Goal: Task Accomplishment & Management: Complete application form

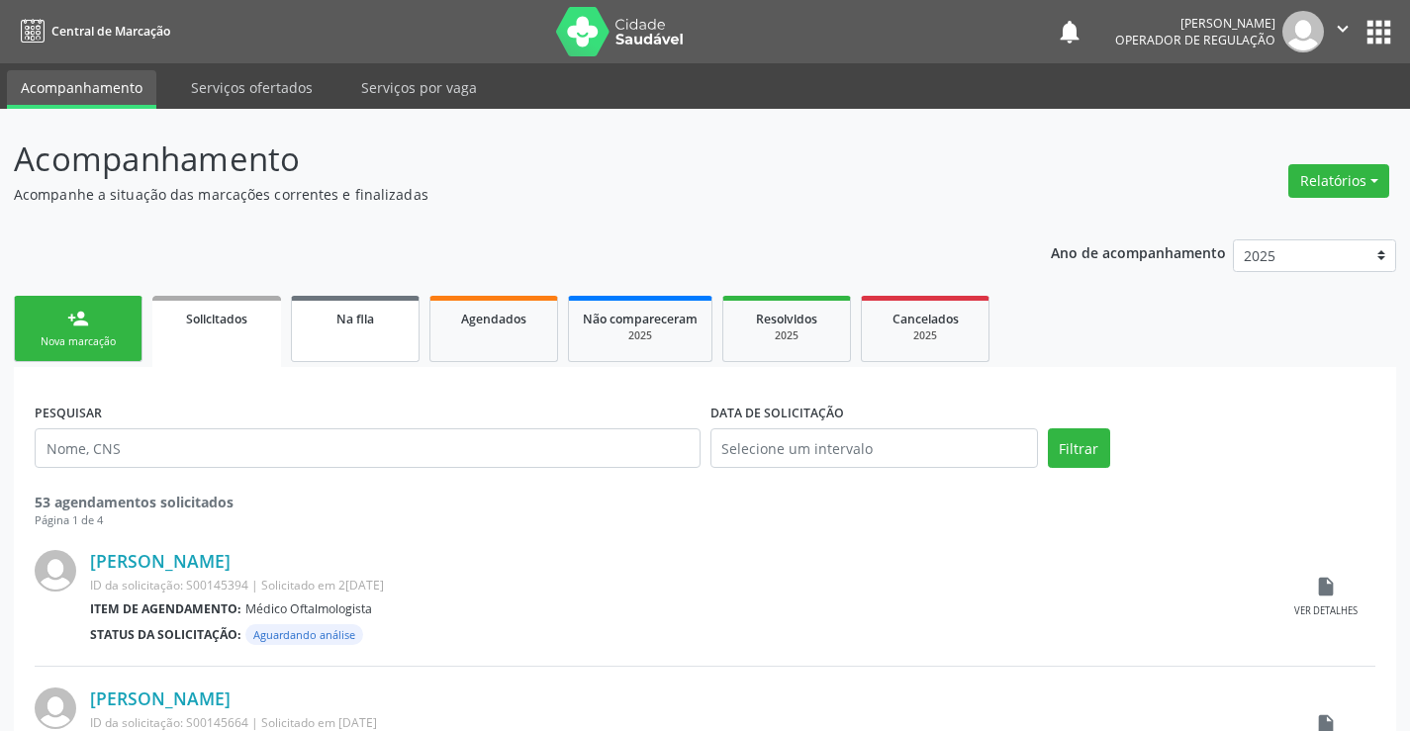
click at [383, 340] on link "Na fila" at bounding box center [355, 329] width 129 height 66
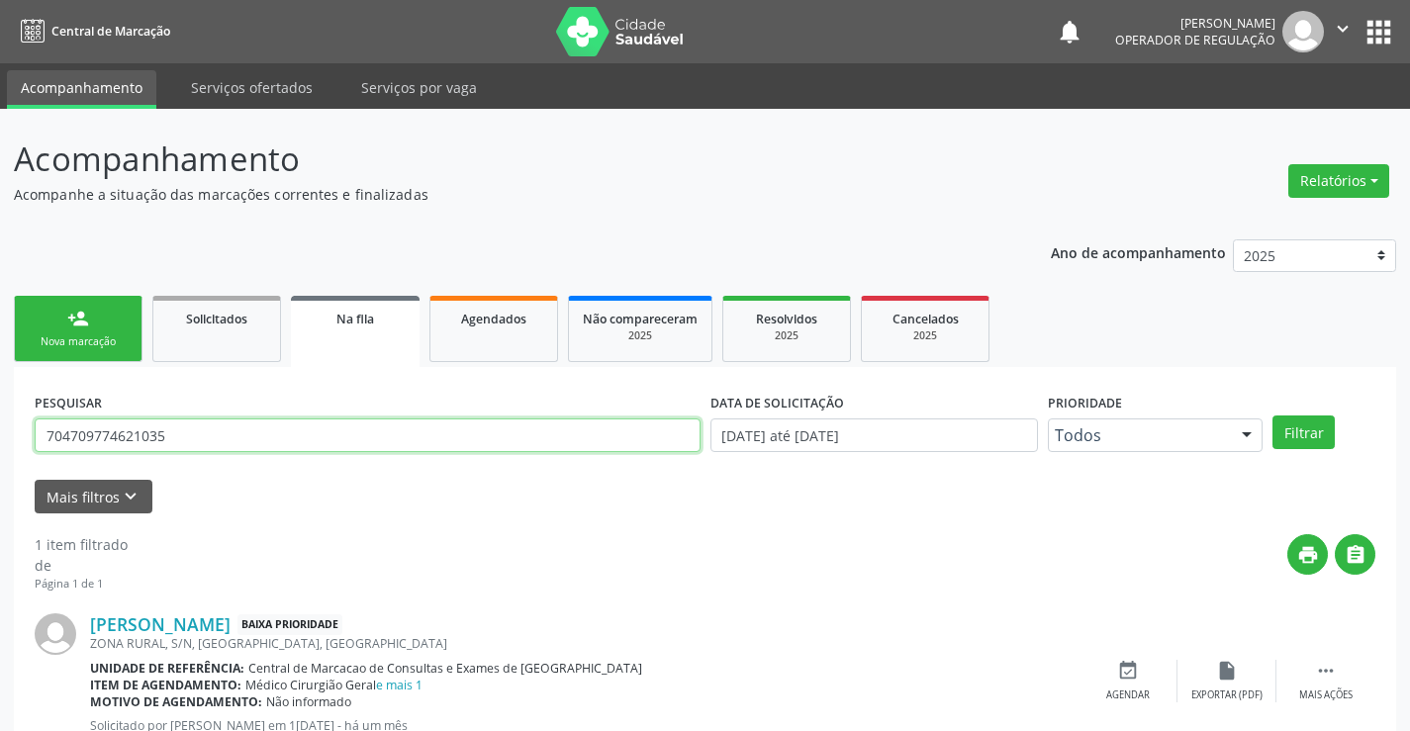
click at [221, 437] on input "704709774621035" at bounding box center [368, 435] width 666 height 34
type input "7"
type input "rdilson [PERSON_NAME]"
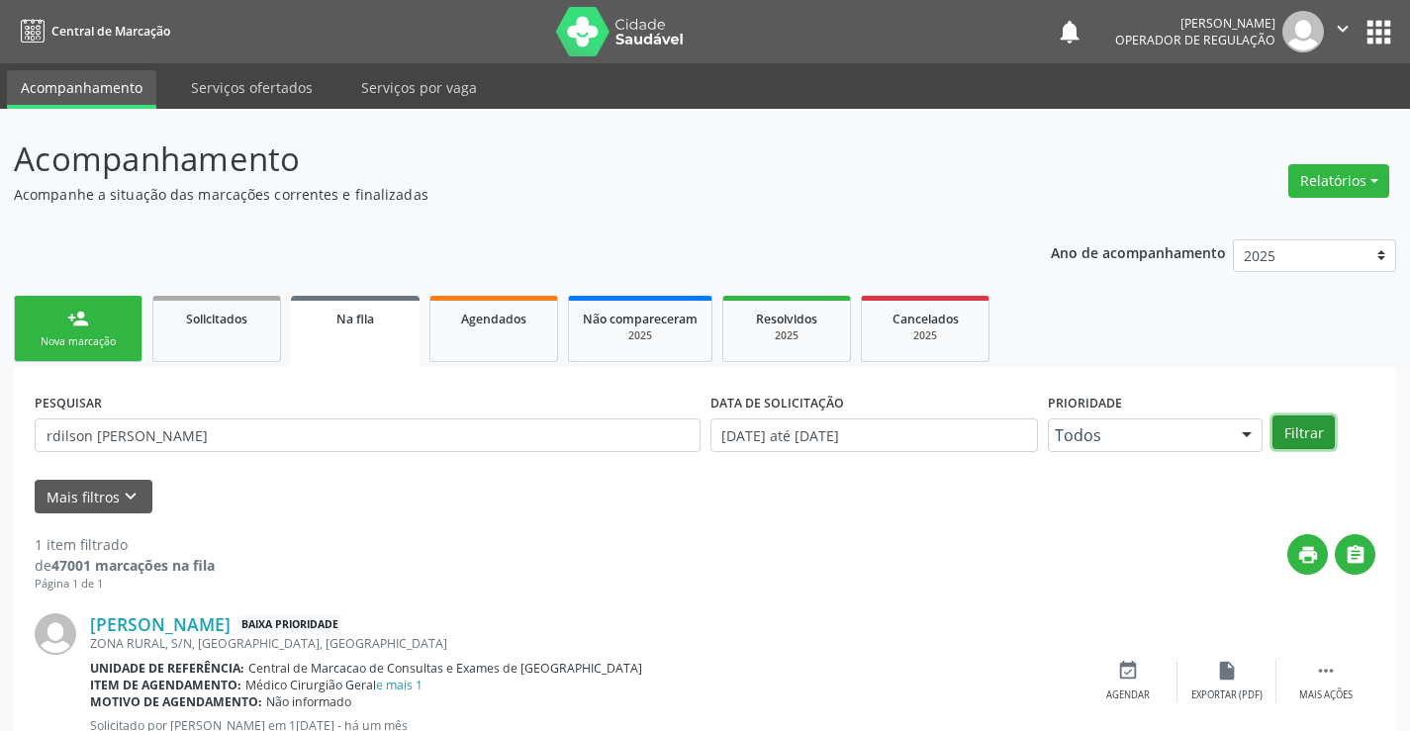
click at [1292, 435] on button "Filtrar" at bounding box center [1303, 433] width 62 height 34
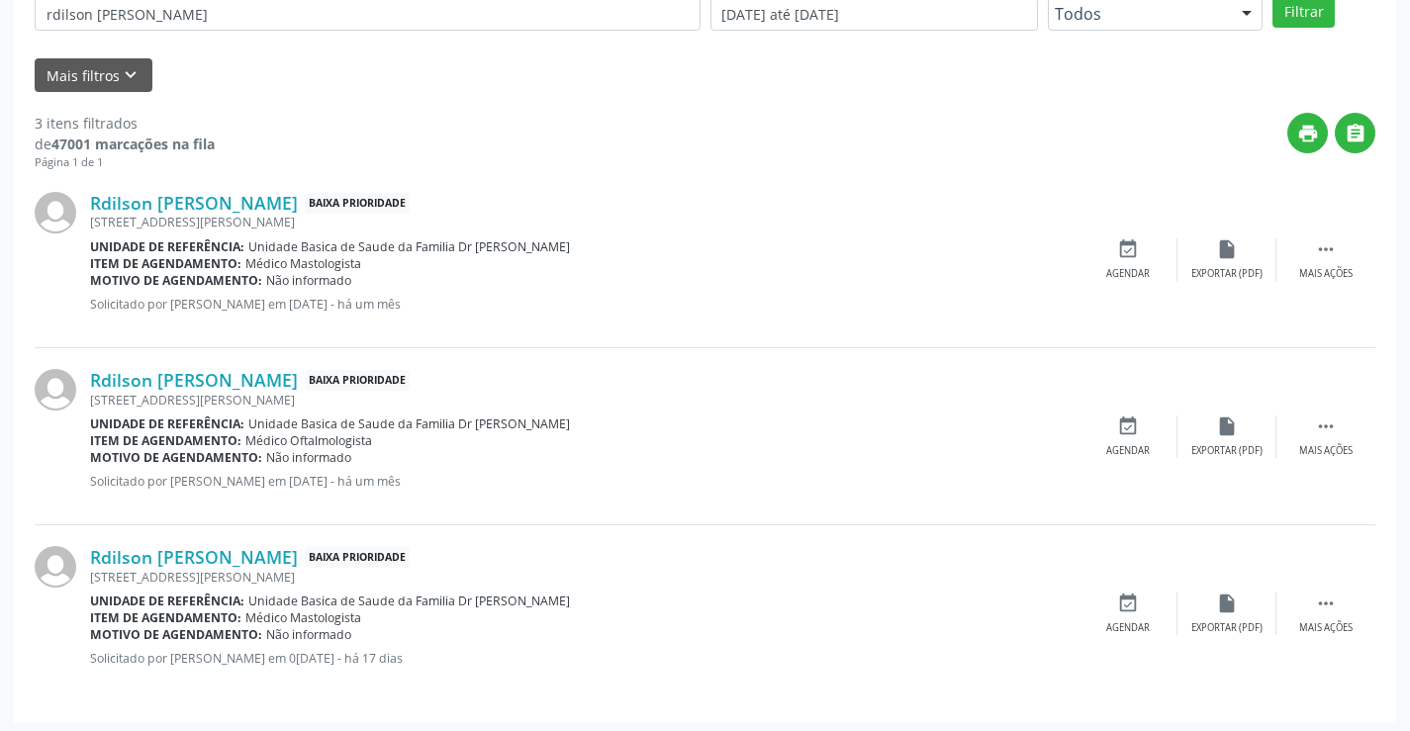
scroll to position [427, 0]
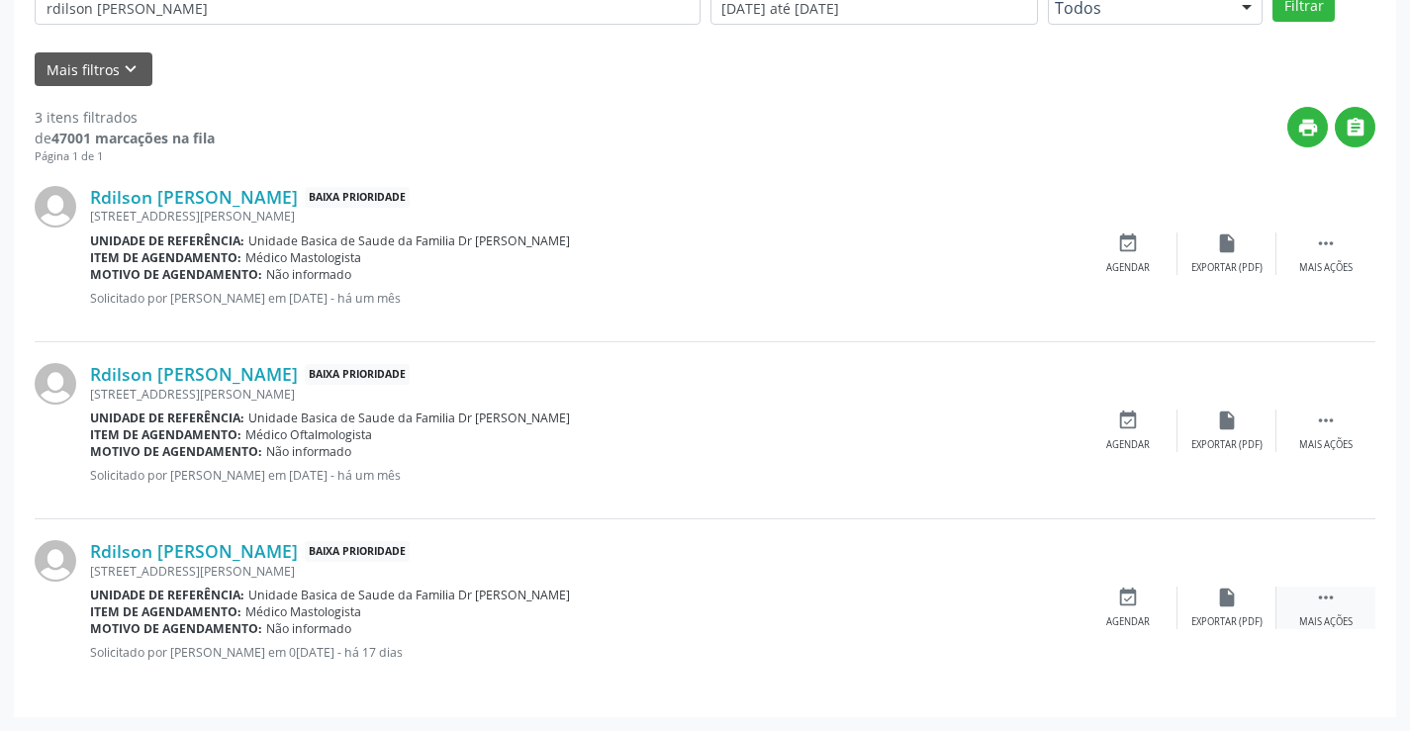
click at [1326, 595] on icon "" at bounding box center [1326, 598] width 22 height 22
click at [1224, 603] on icon "edit" at bounding box center [1227, 598] width 22 height 22
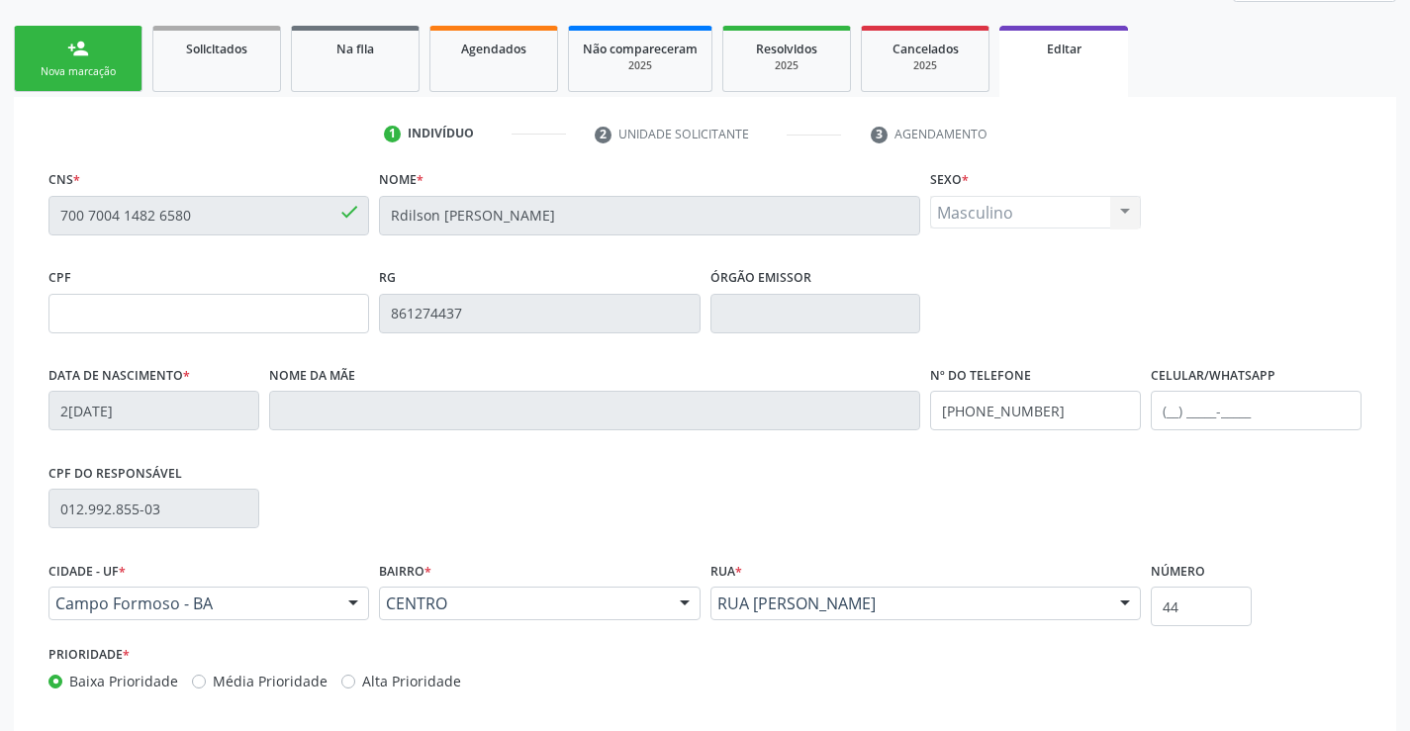
scroll to position [269, 0]
click at [94, 60] on link "person_add Nova marcação" at bounding box center [78, 60] width 129 height 66
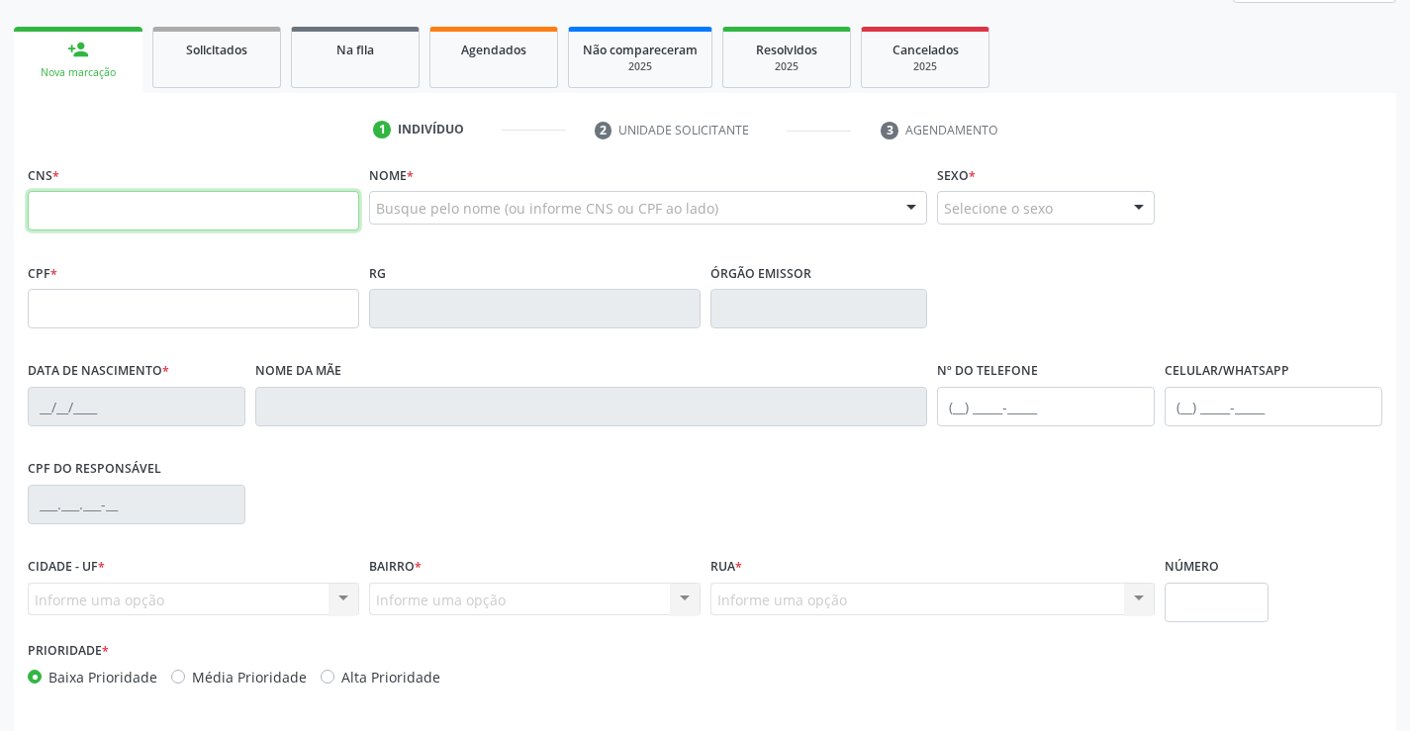
click at [107, 203] on input "text" at bounding box center [193, 211] width 331 height 40
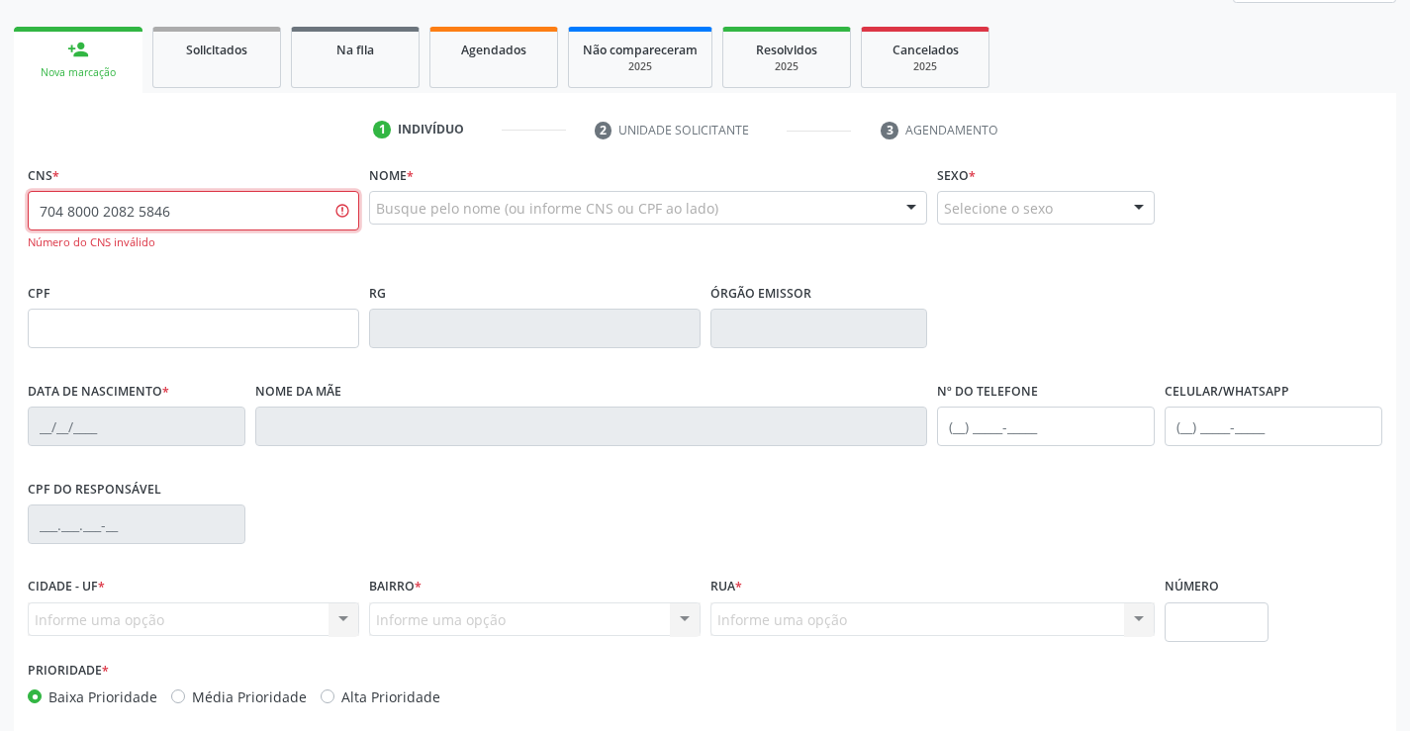
type input "704 8000 2082 5846"
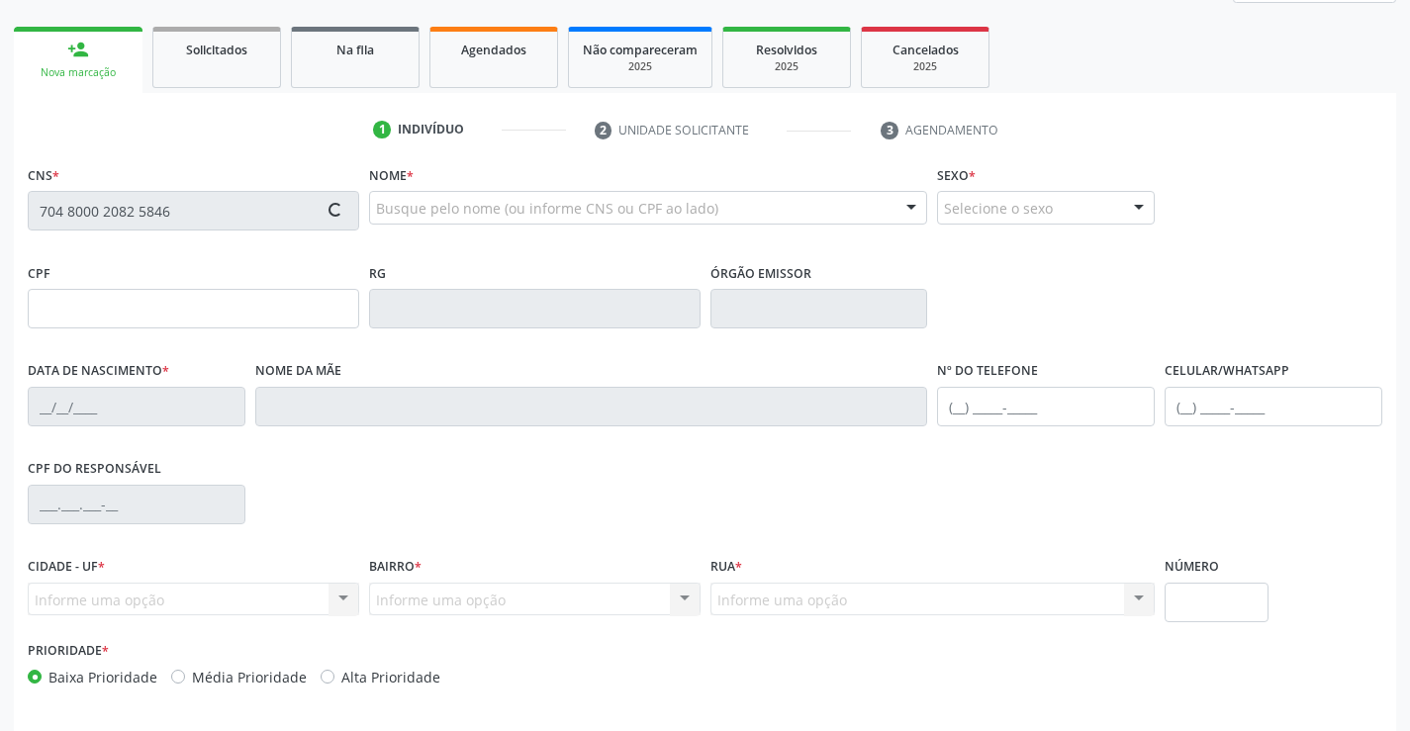
type input "2[DATE]"
type input "[PHONE_NUMBER]"
type input "S/N"
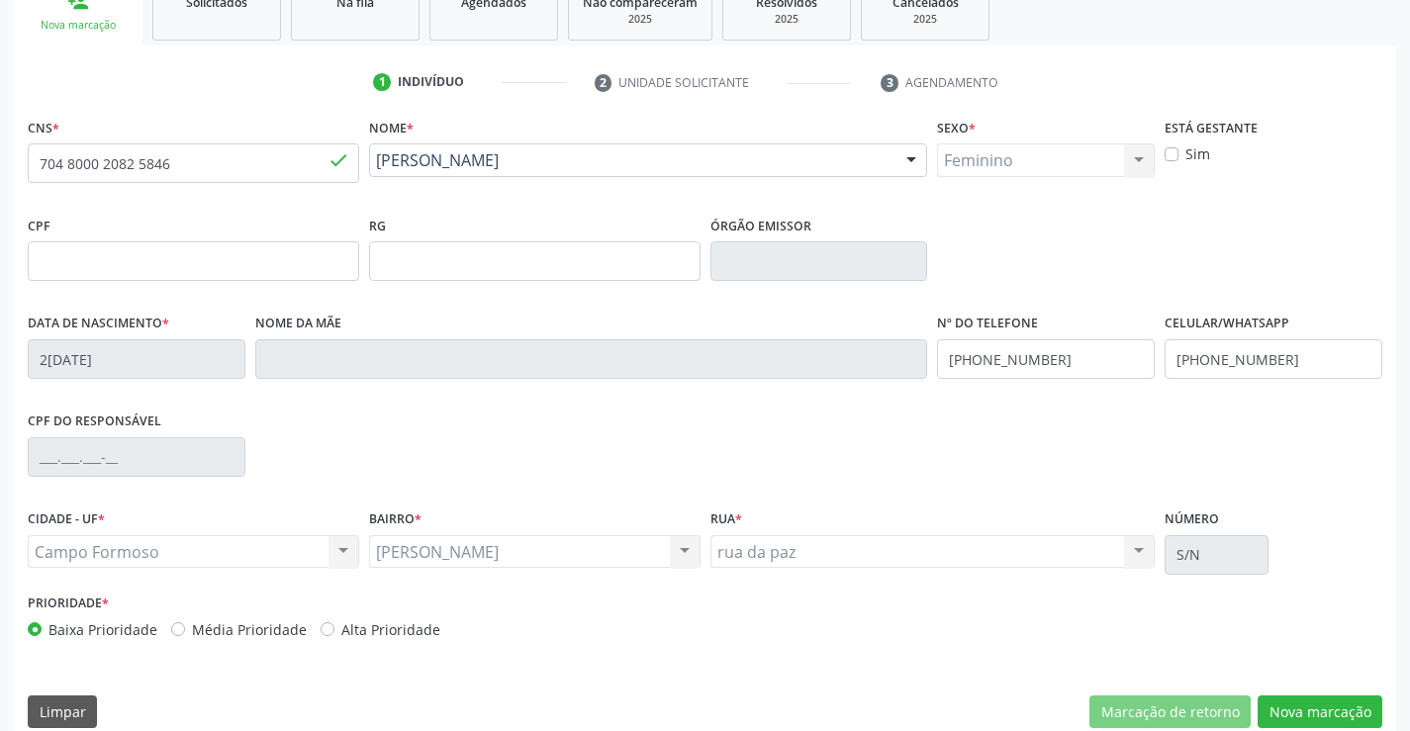
scroll to position [341, 0]
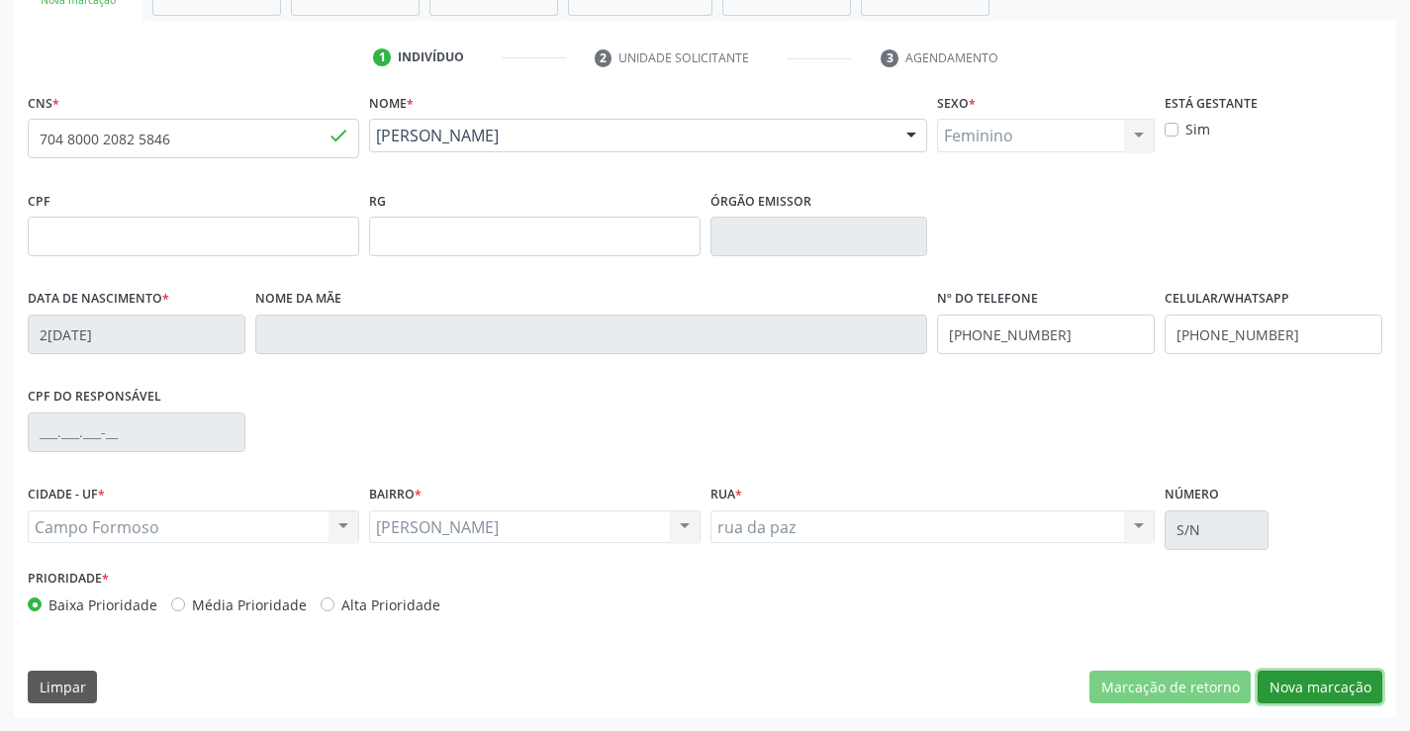
click at [1285, 680] on button "Nova marcação" at bounding box center [1319, 688] width 125 height 34
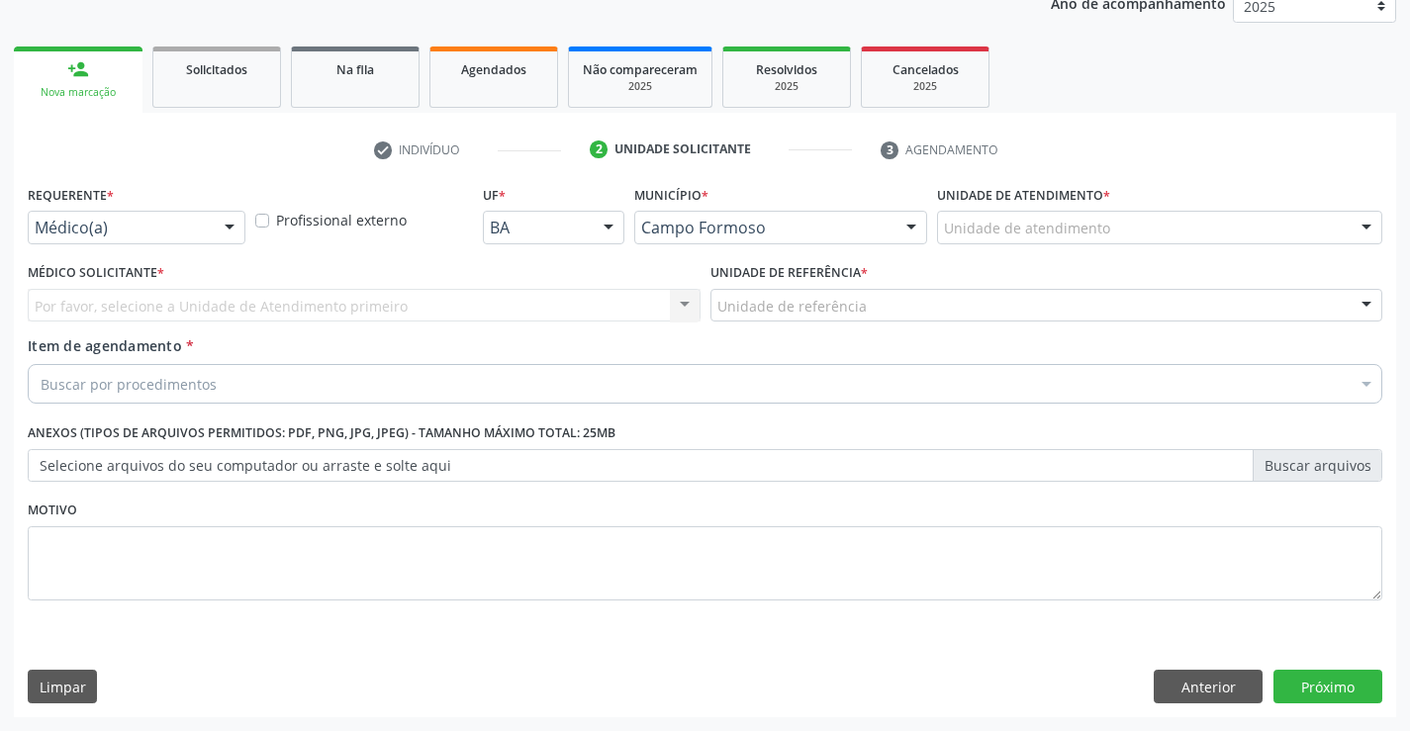
scroll to position [249, 0]
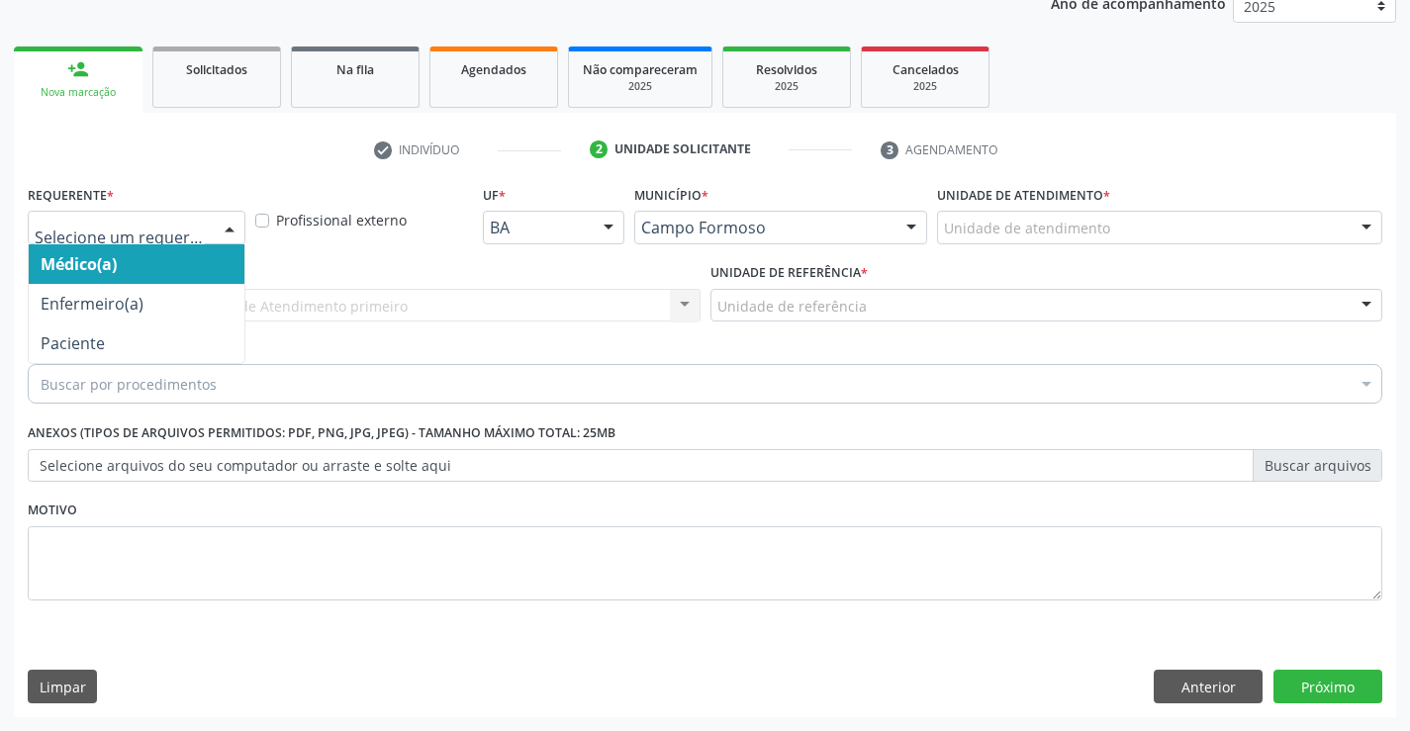
click at [215, 223] on div at bounding box center [230, 229] width 30 height 34
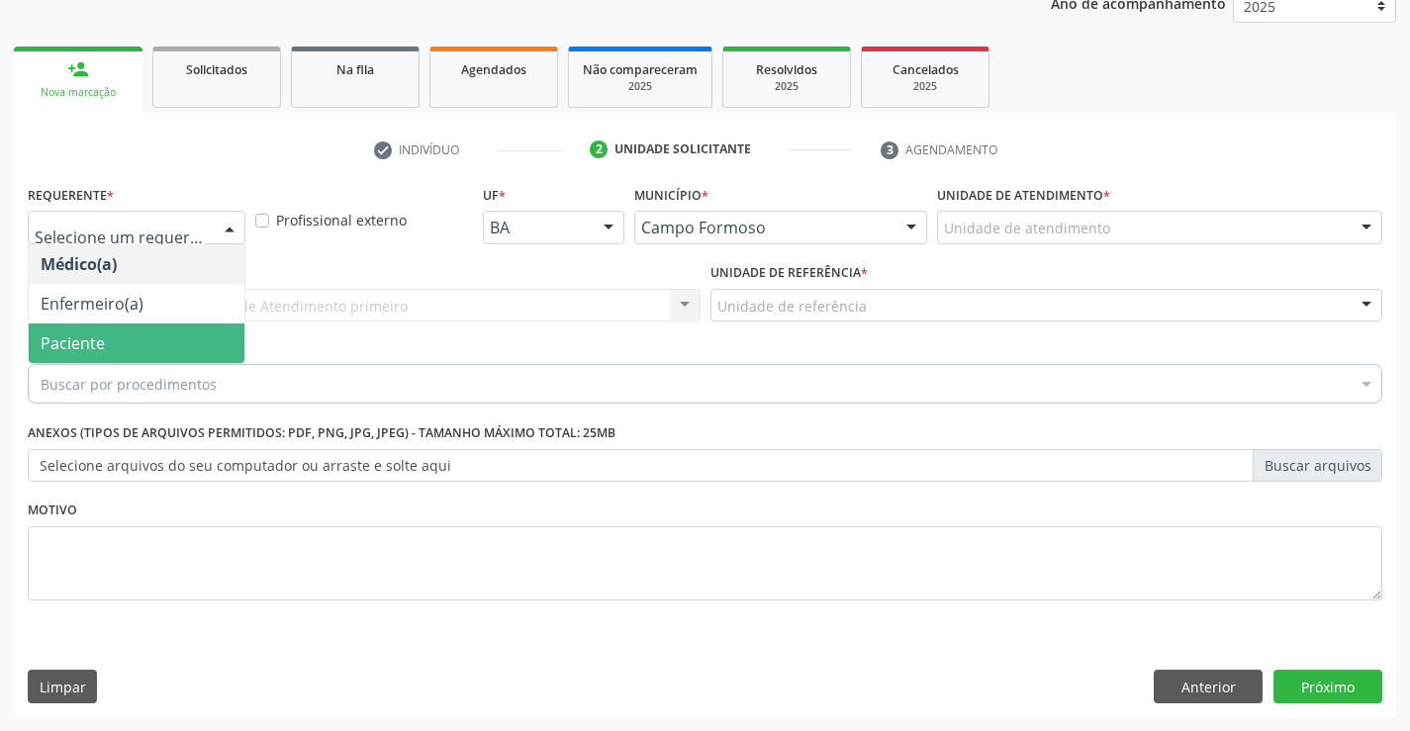
click at [211, 348] on span "Paciente" at bounding box center [137, 343] width 216 height 40
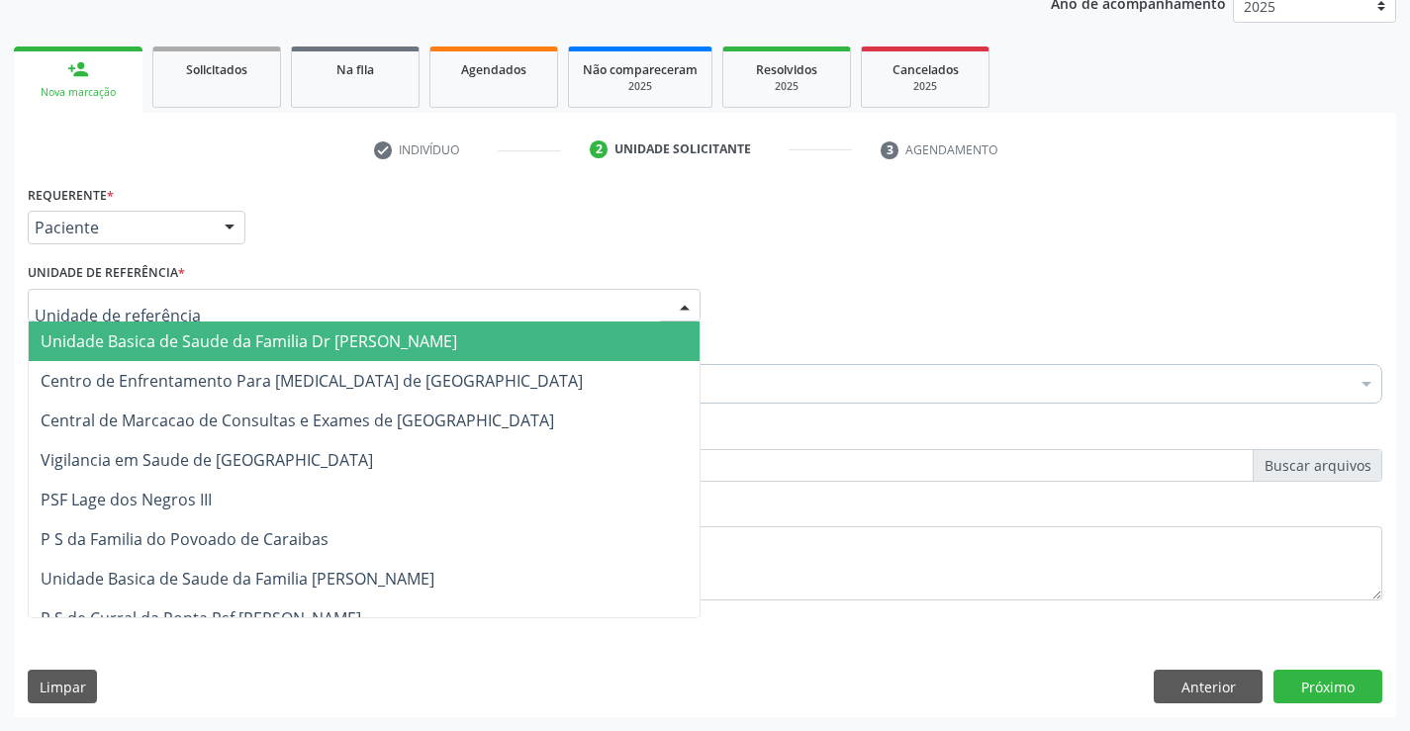
click at [214, 305] on div at bounding box center [364, 306] width 673 height 34
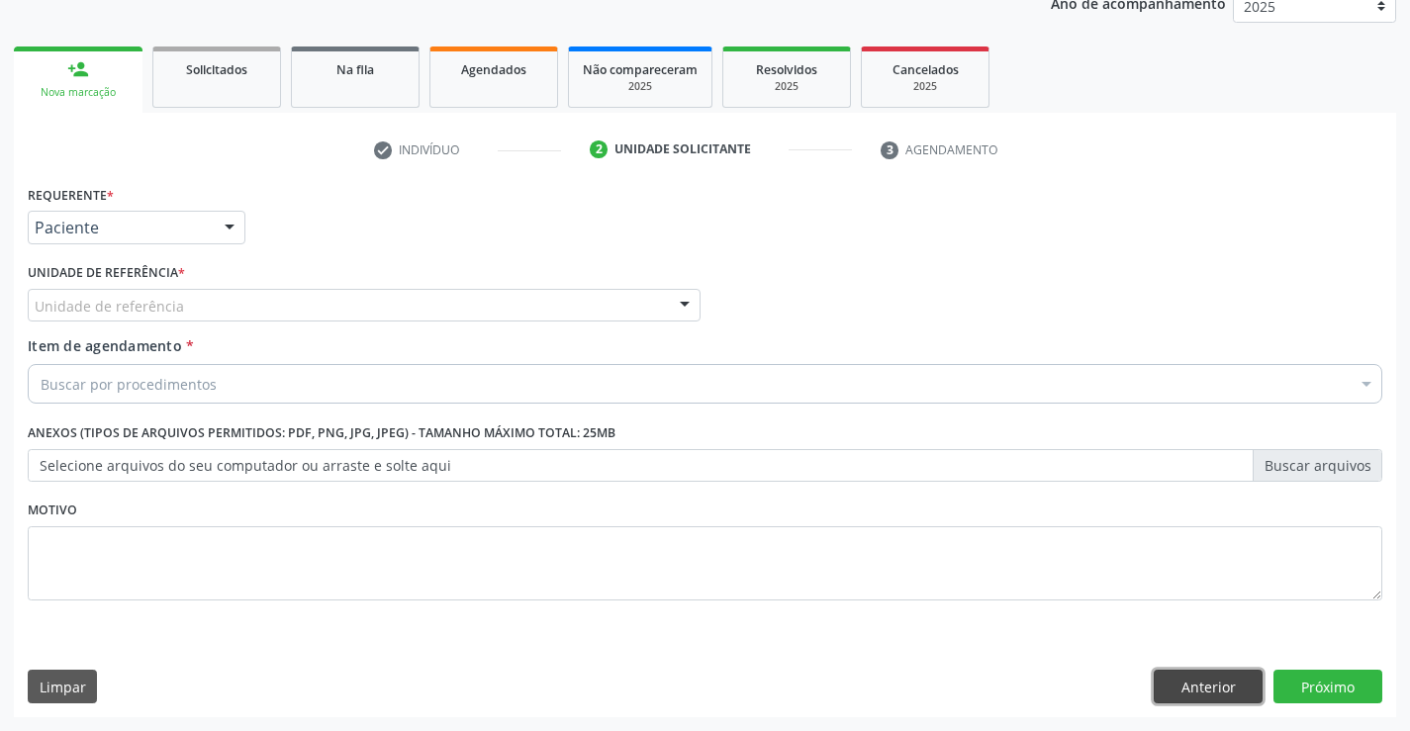
click at [1187, 676] on button "Anterior" at bounding box center [1208, 687] width 109 height 34
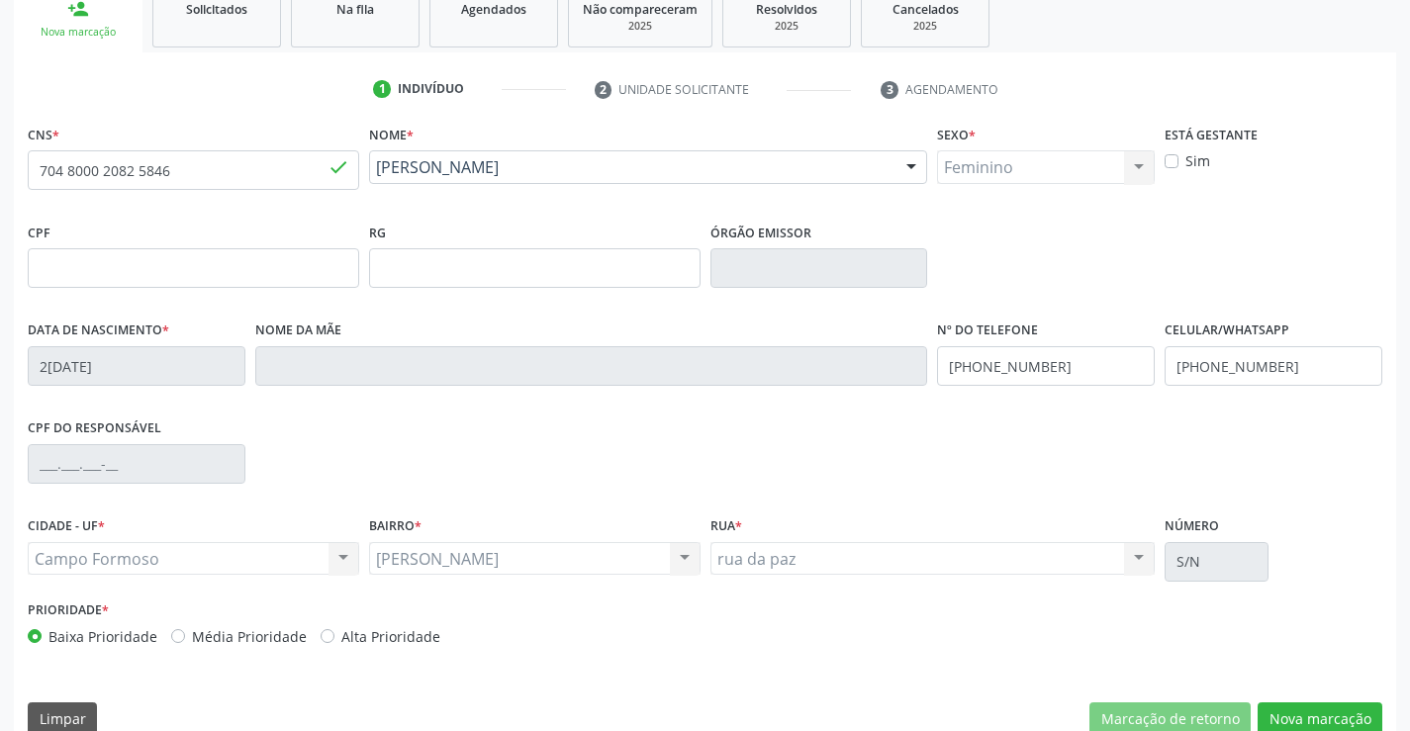
scroll to position [341, 0]
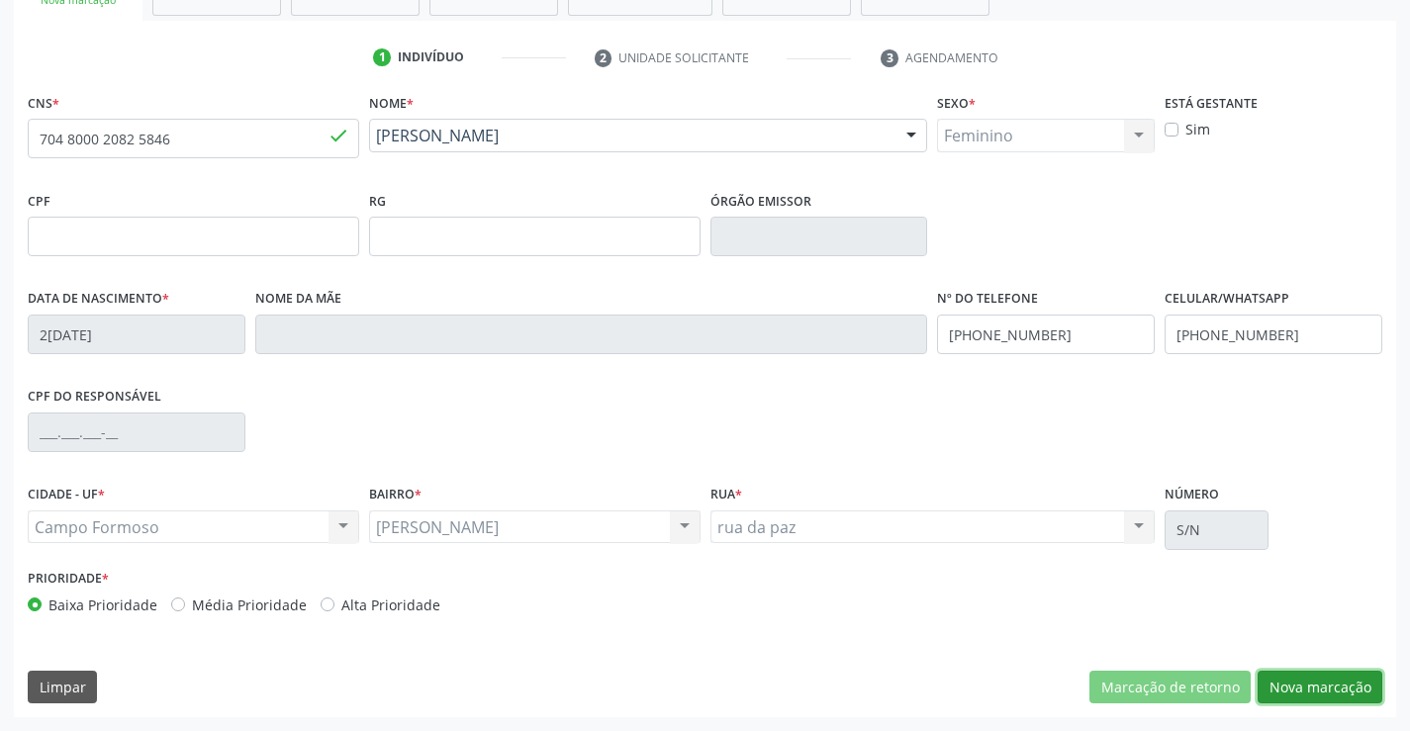
click at [1306, 689] on button "Nova marcação" at bounding box center [1319, 688] width 125 height 34
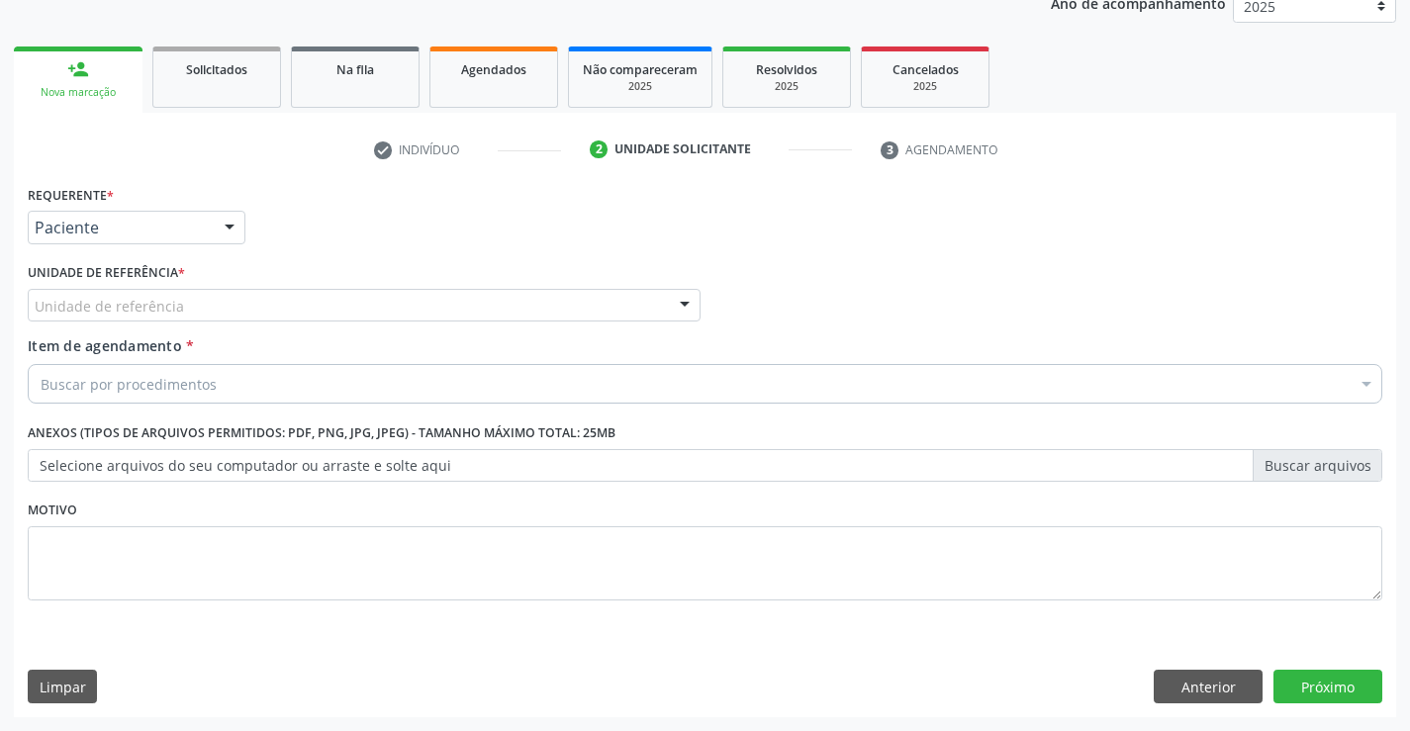
scroll to position [249, 0]
click at [230, 308] on div "Unidade de referência" at bounding box center [364, 306] width 673 height 34
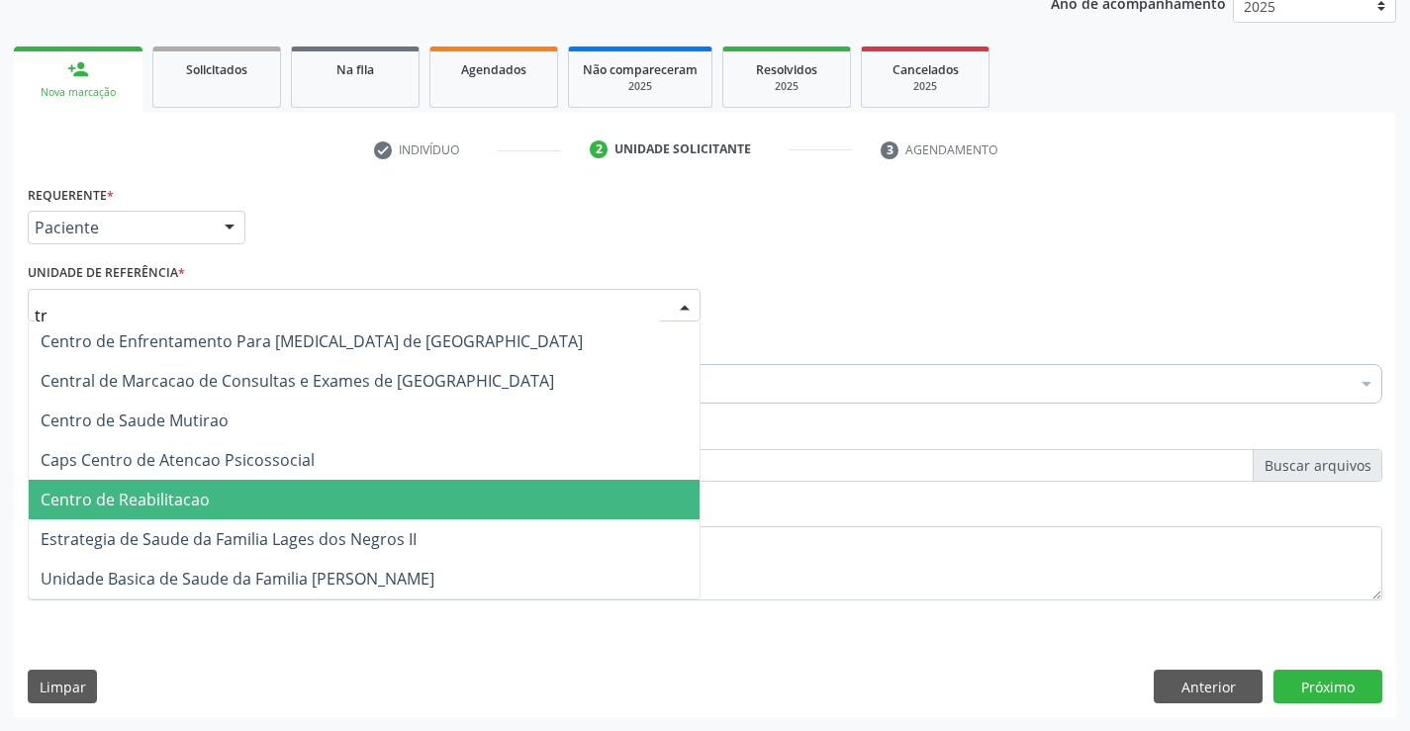
type input "tra"
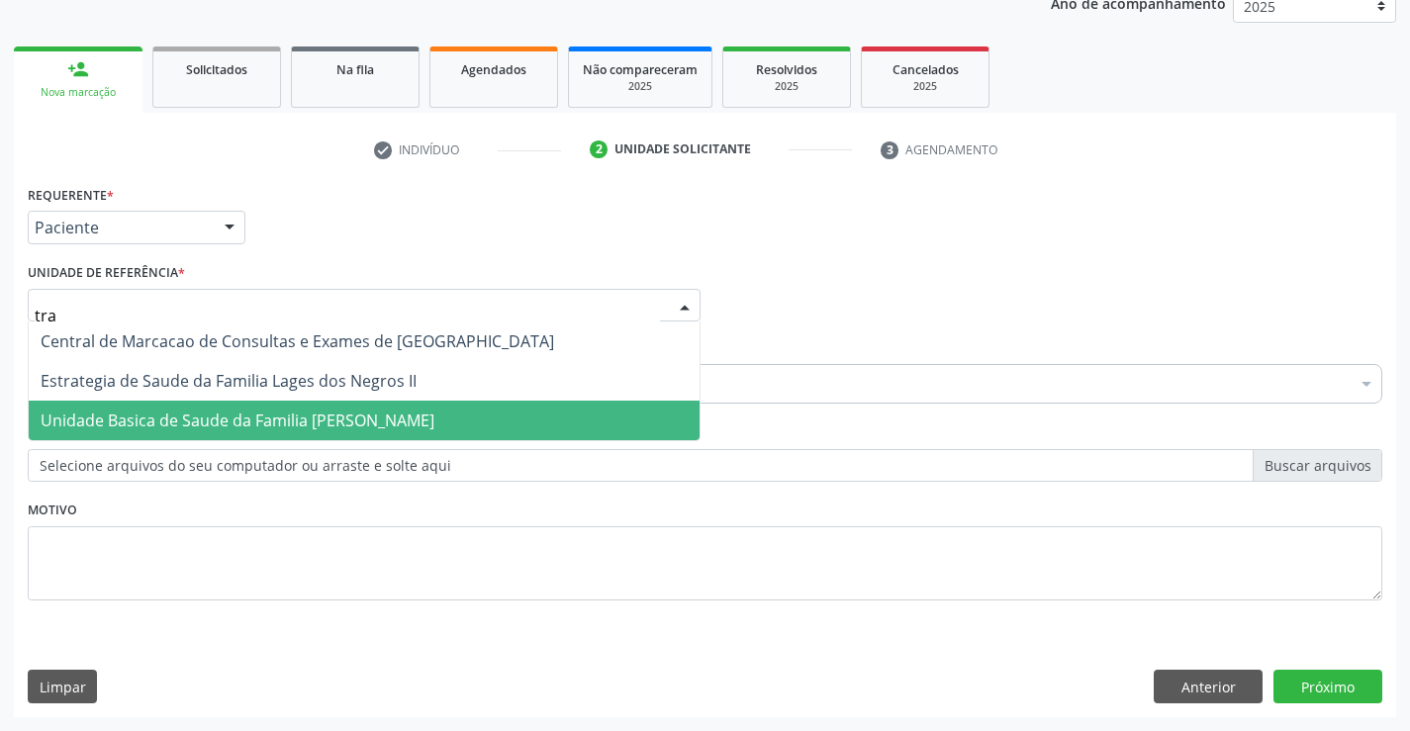
click at [259, 420] on span "Unidade Basica de Saude da Familia [PERSON_NAME]" at bounding box center [238, 421] width 394 height 22
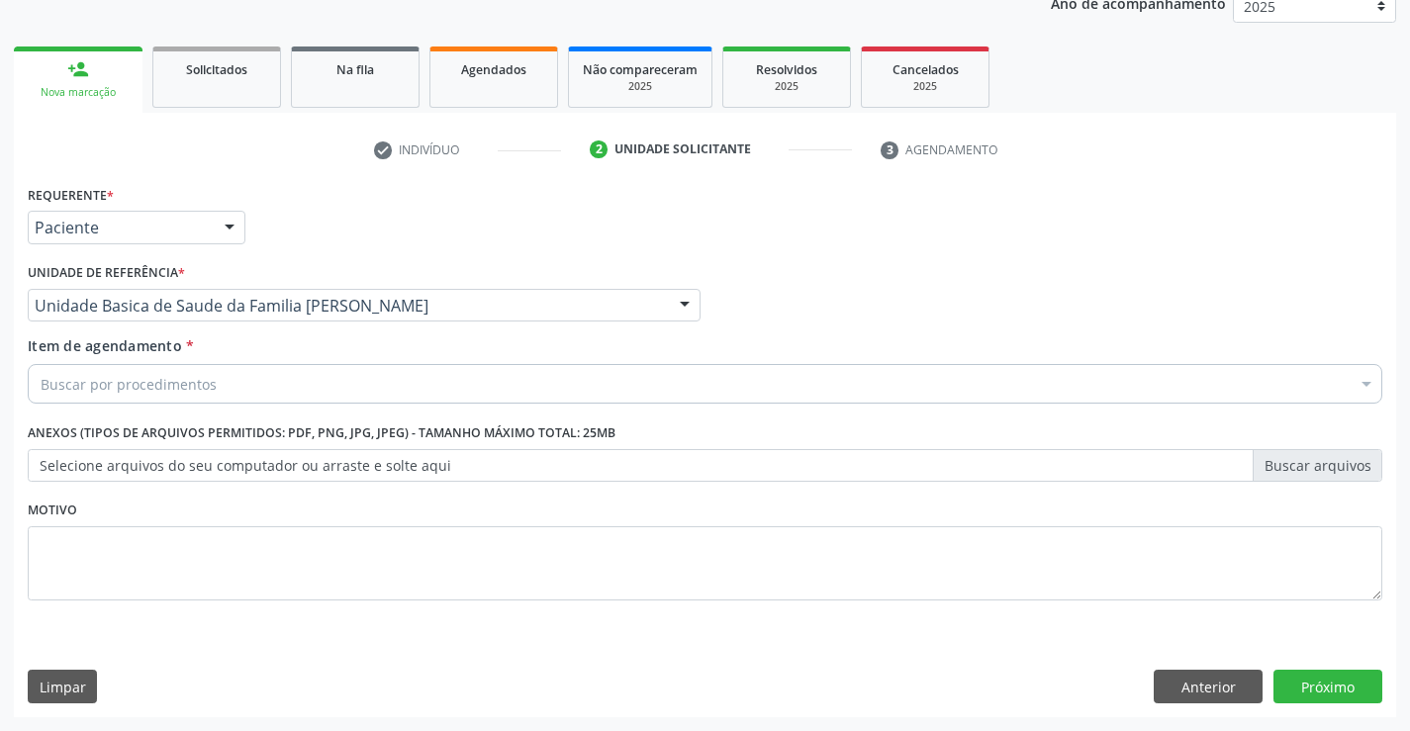
click at [253, 383] on div "Buscar por procedimentos" at bounding box center [705, 384] width 1354 height 40
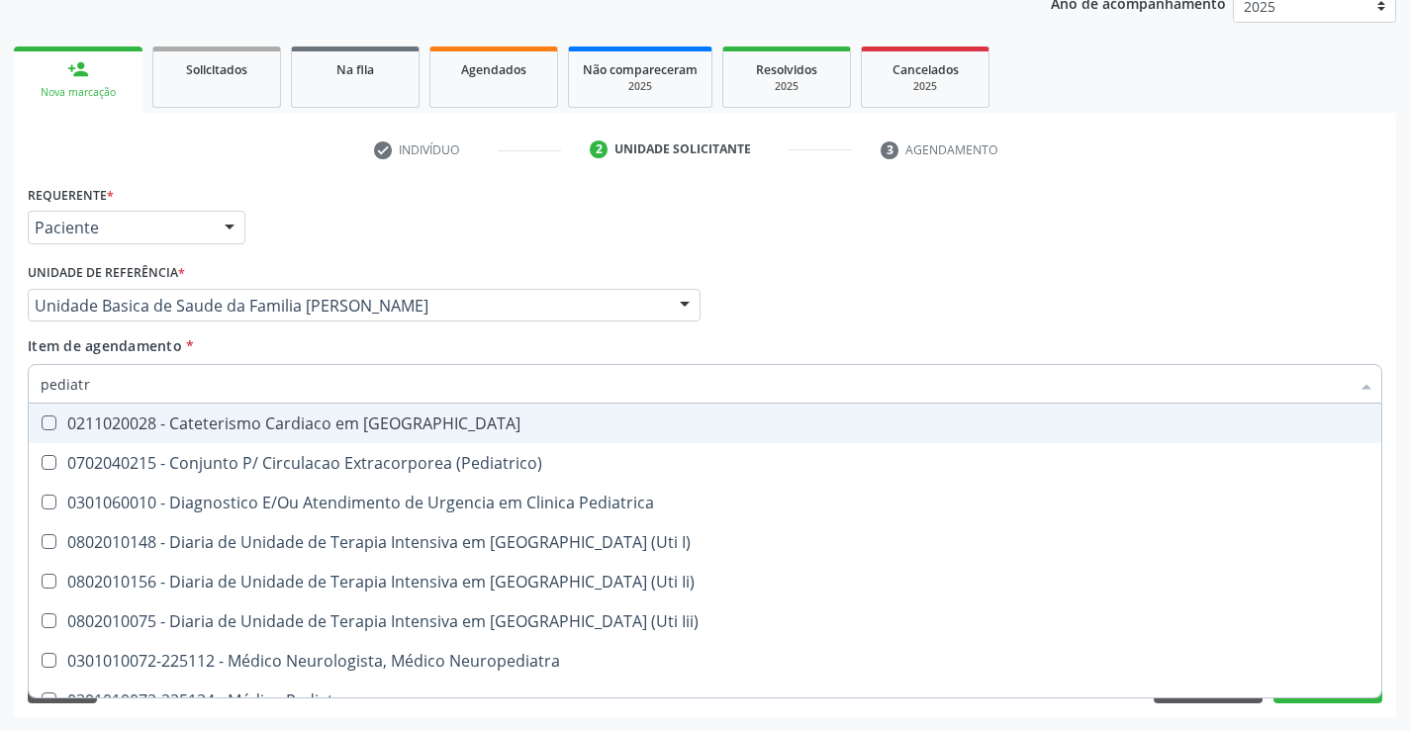
type input "pediatra"
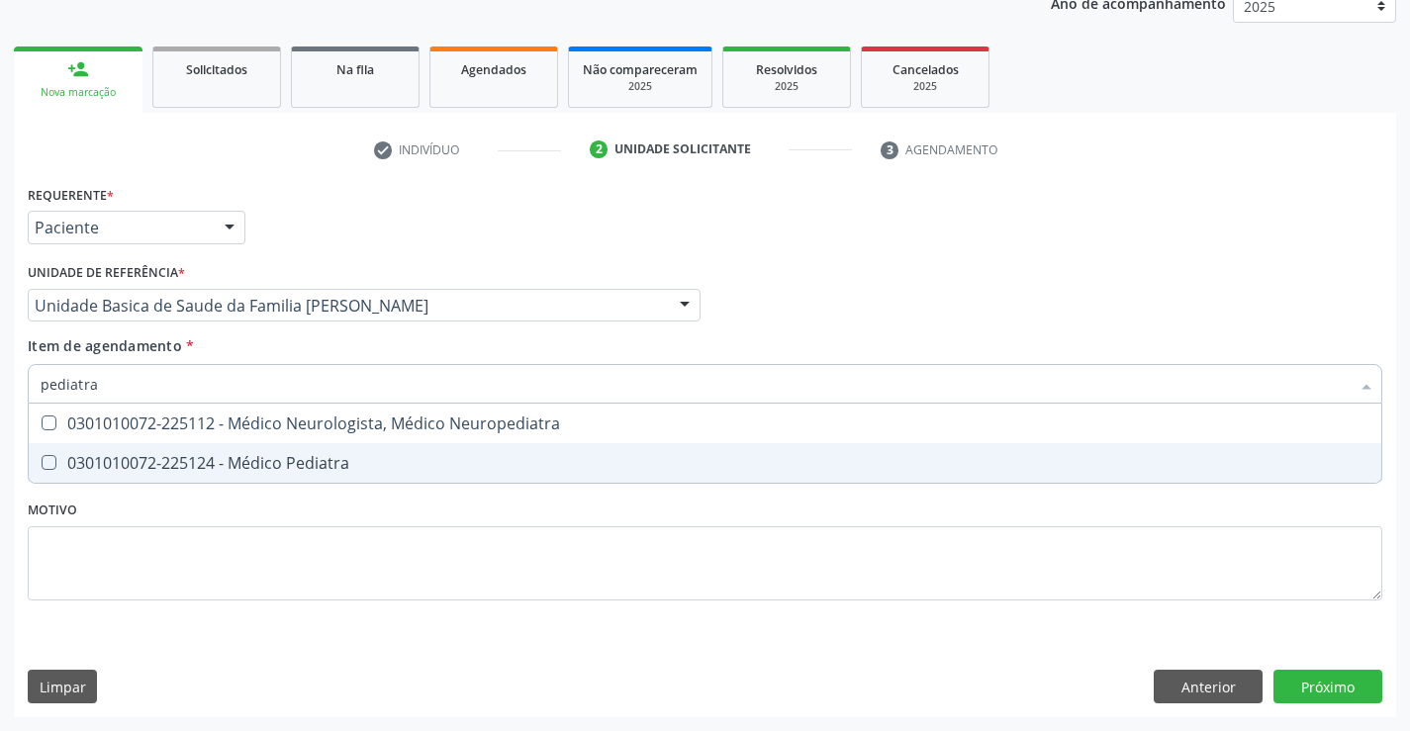
click at [326, 460] on div "0301010072-225124 - Médico Pediatra" at bounding box center [705, 463] width 1329 height 16
checkbox Pediatra "true"
click at [339, 517] on div "Requerente * Paciente Médico(a) Enfermeiro(a) Paciente Nenhum resultado encontr…" at bounding box center [705, 404] width 1354 height 448
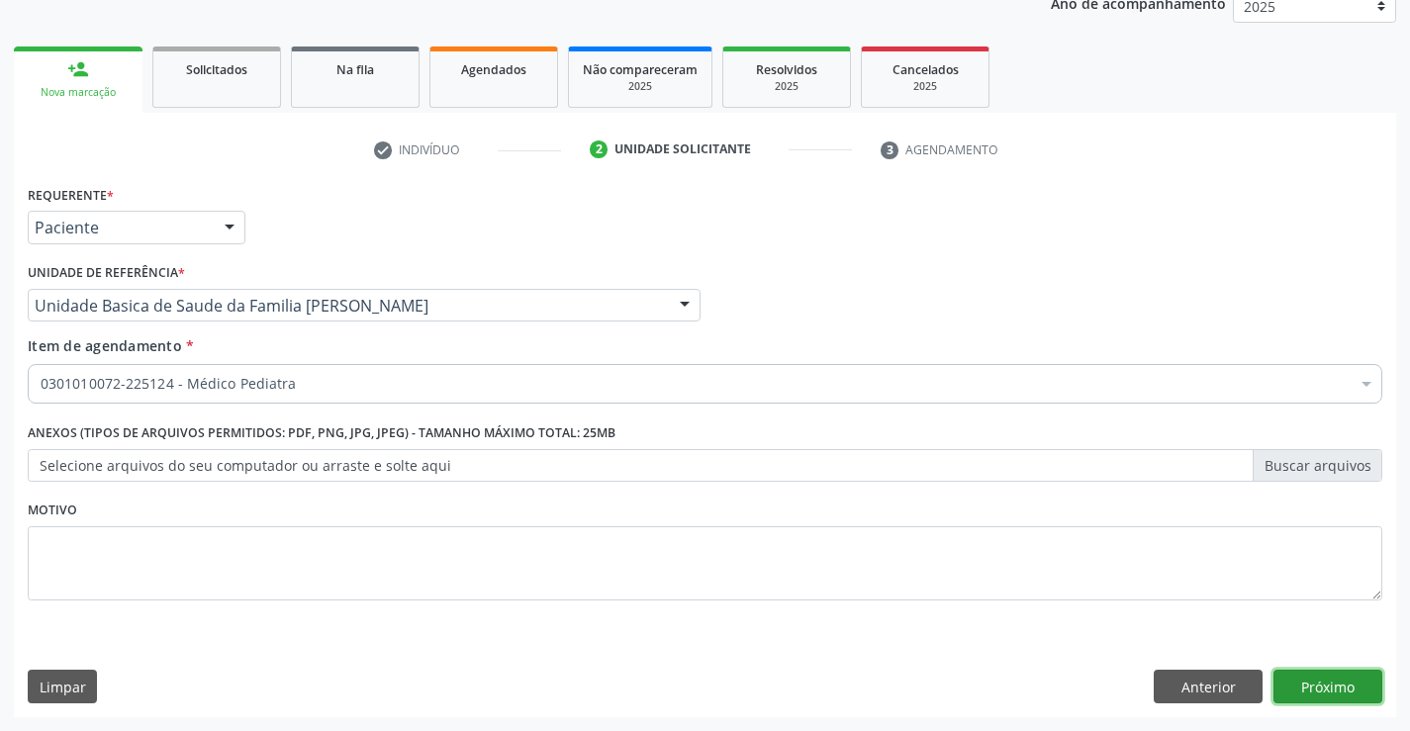
click at [1332, 693] on button "Próximo" at bounding box center [1327, 687] width 109 height 34
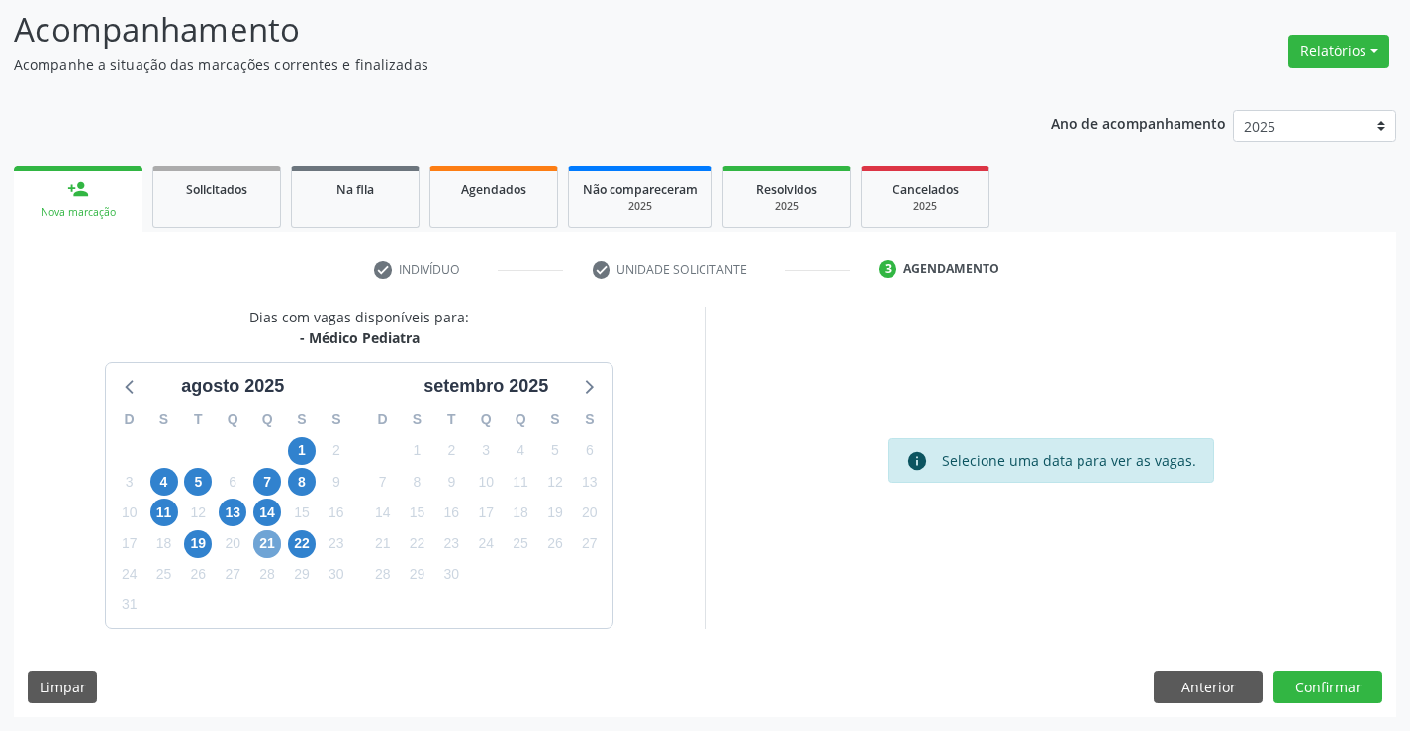
click at [260, 545] on span "21" at bounding box center [267, 544] width 28 height 28
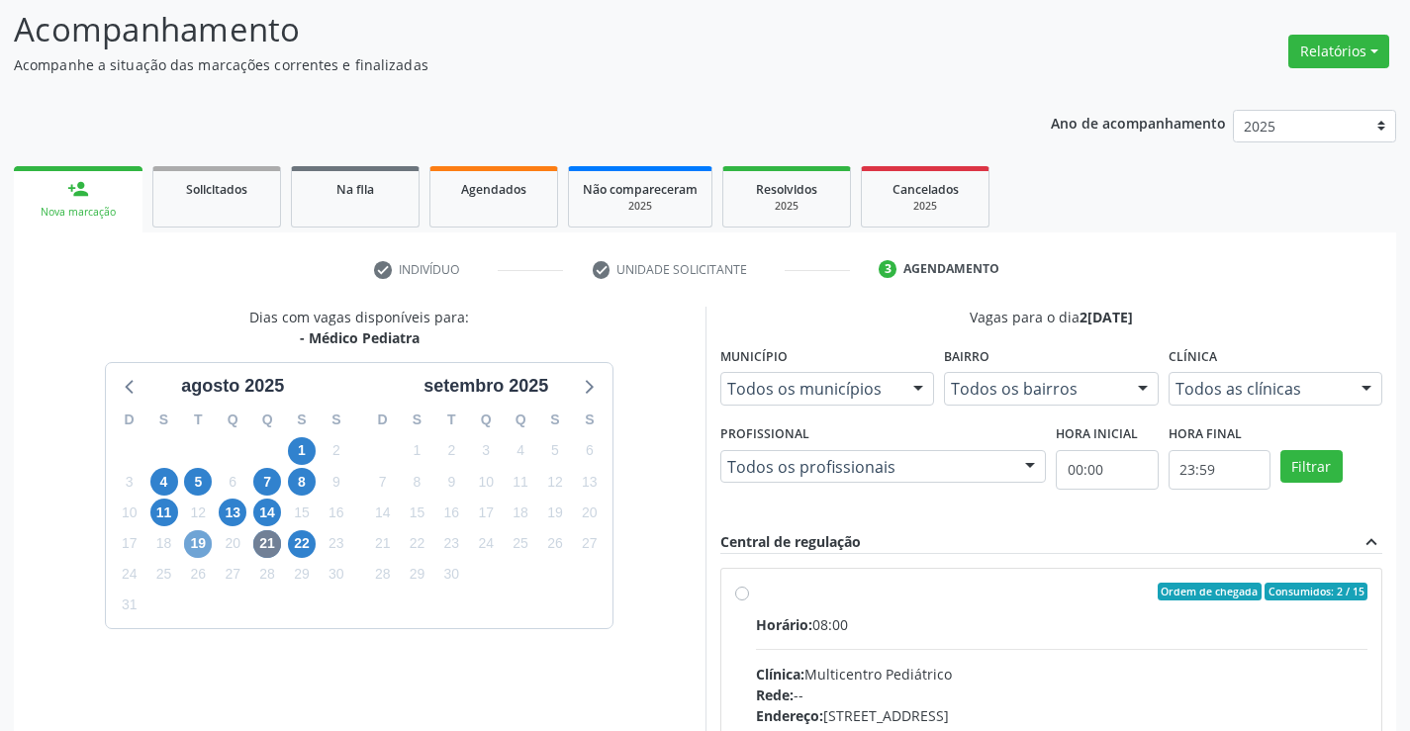
click at [192, 541] on span "19" at bounding box center [198, 544] width 28 height 28
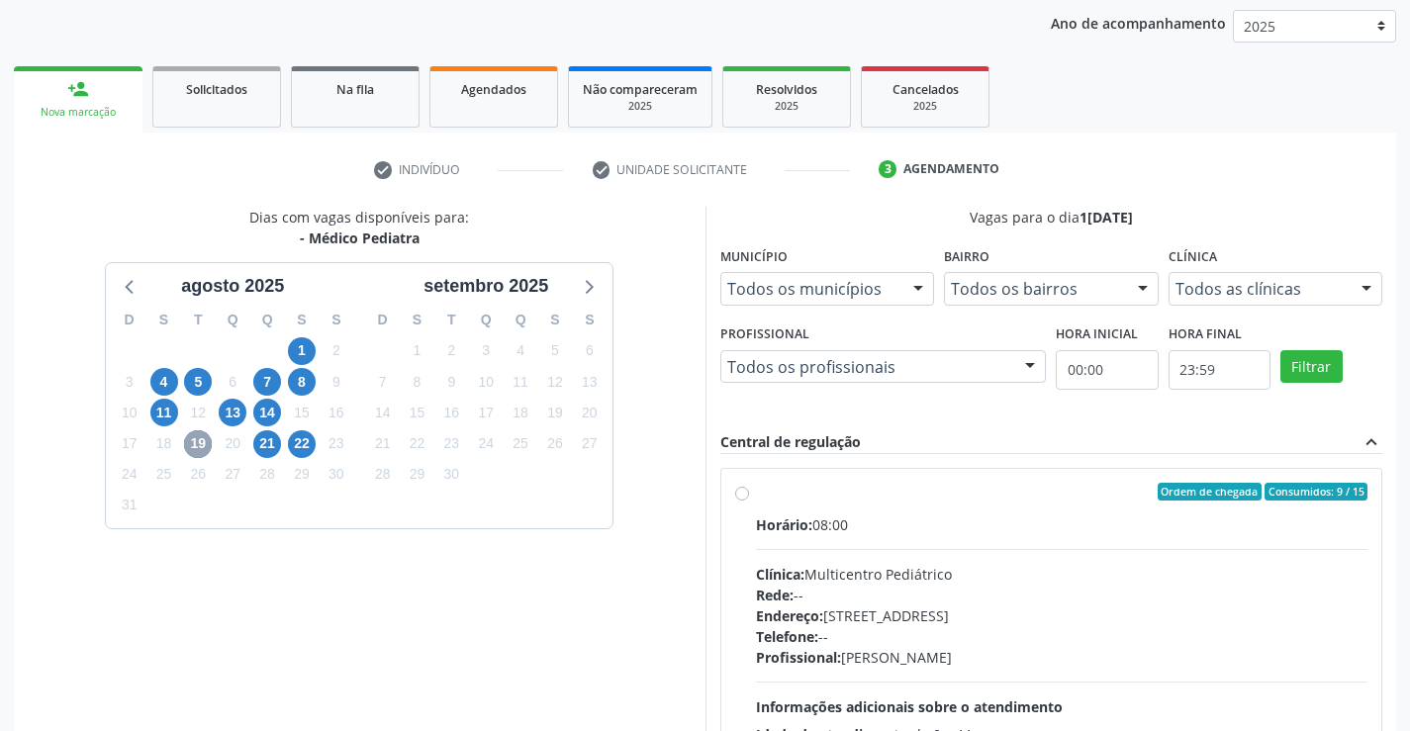
scroll to position [218, 0]
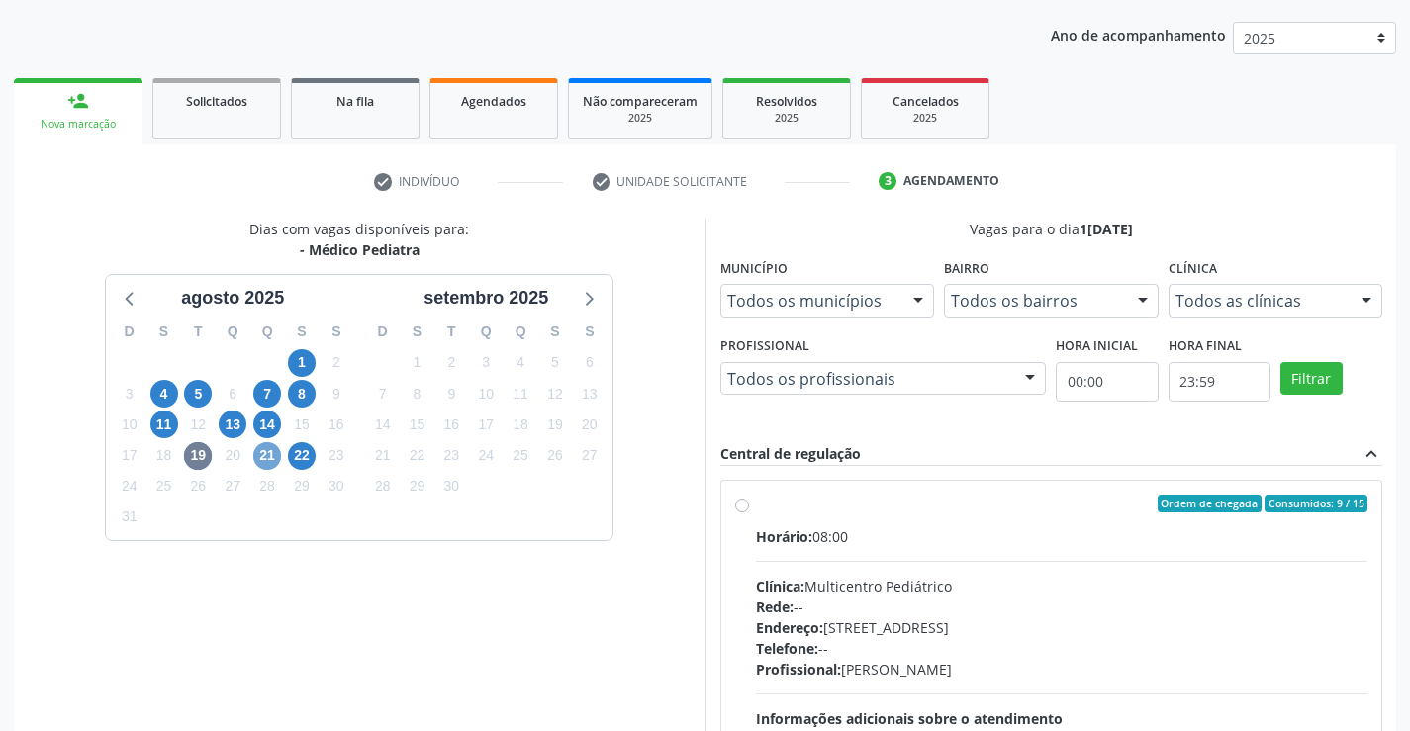
click at [260, 457] on span "21" at bounding box center [267, 456] width 28 height 28
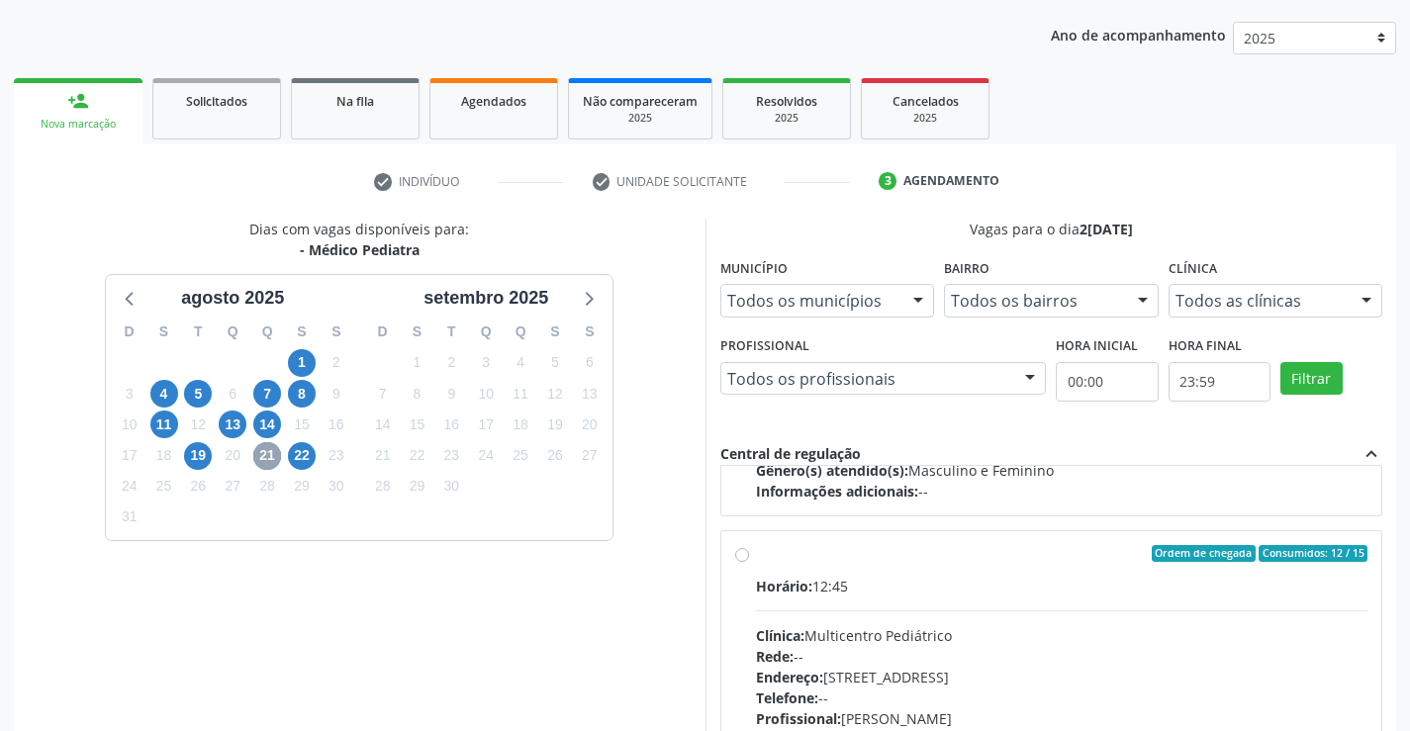
scroll to position [312, 0]
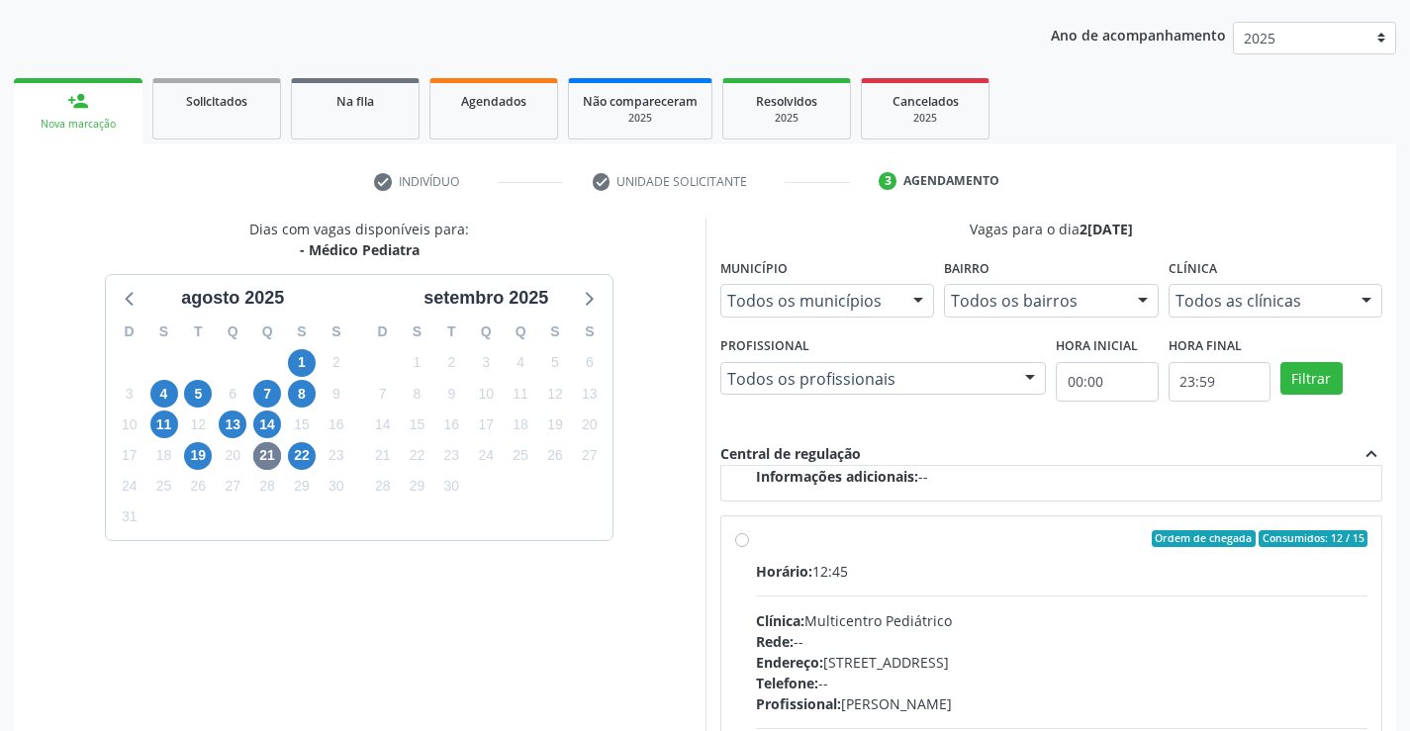
click at [756, 540] on label "Ordem de chegada Consumidos: 12 / 15 Horário: 12:45 Clínica: Multicentro Pediát…" at bounding box center [1062, 682] width 612 height 304
click at [743, 540] on input "Ordem de chegada Consumidos: 12 / 15 Horário: 12:45 Clínica: Multicentro Pediát…" at bounding box center [742, 539] width 14 height 18
radio input "true"
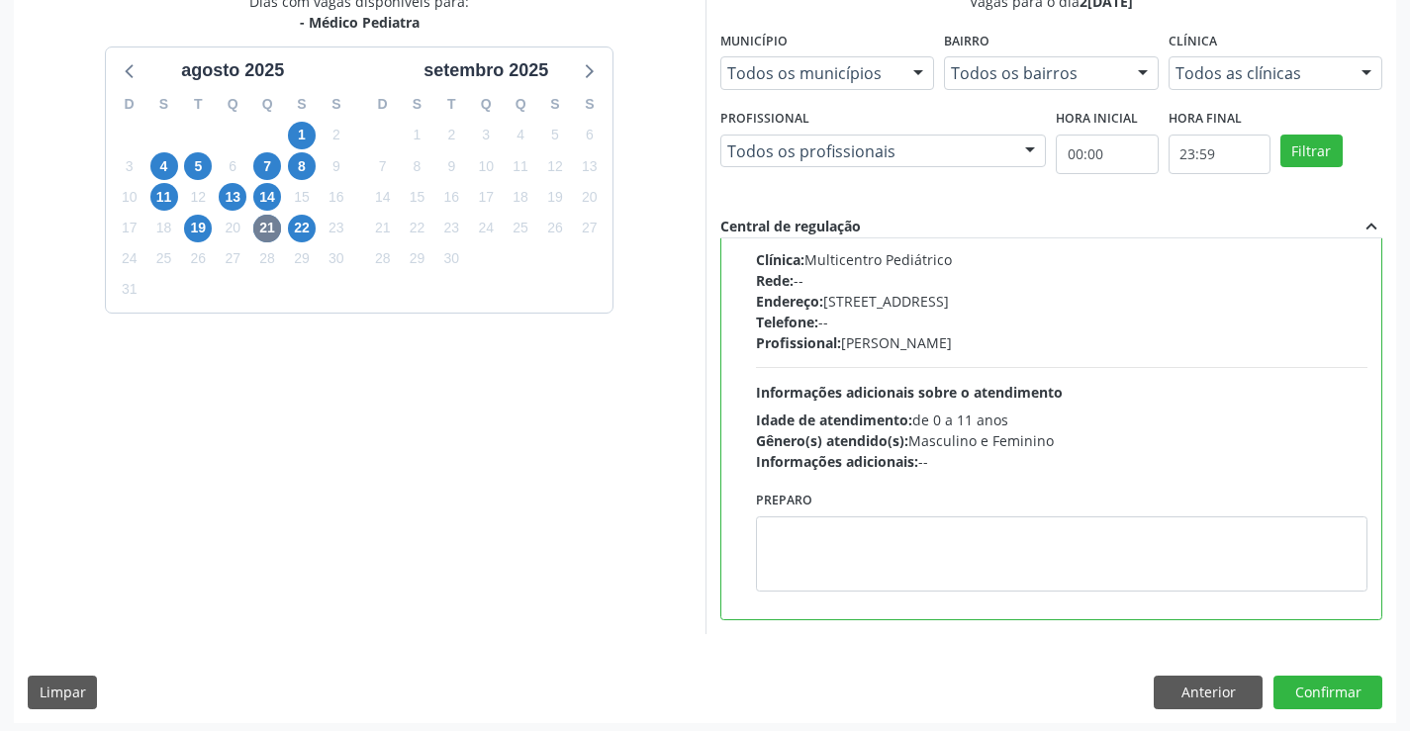
scroll to position [451, 0]
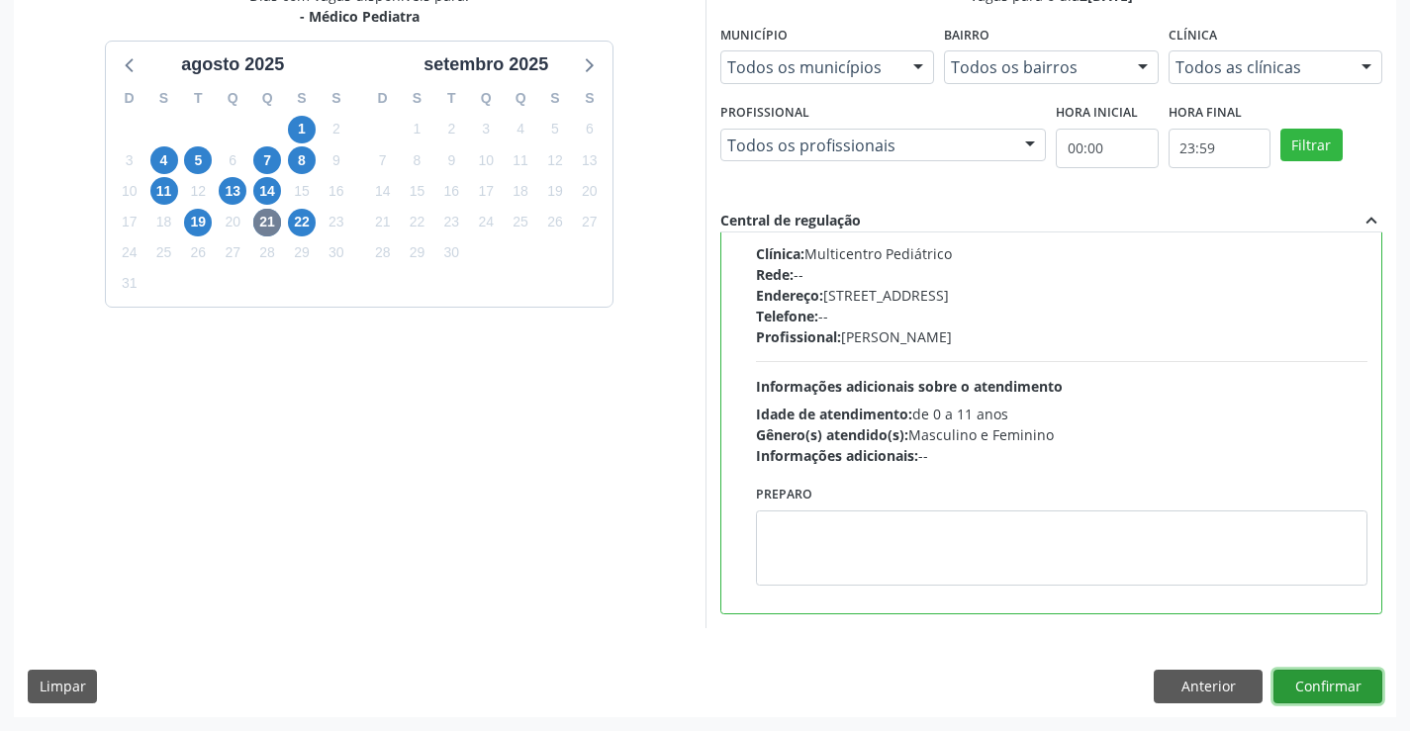
click at [1320, 688] on button "Confirmar" at bounding box center [1327, 687] width 109 height 34
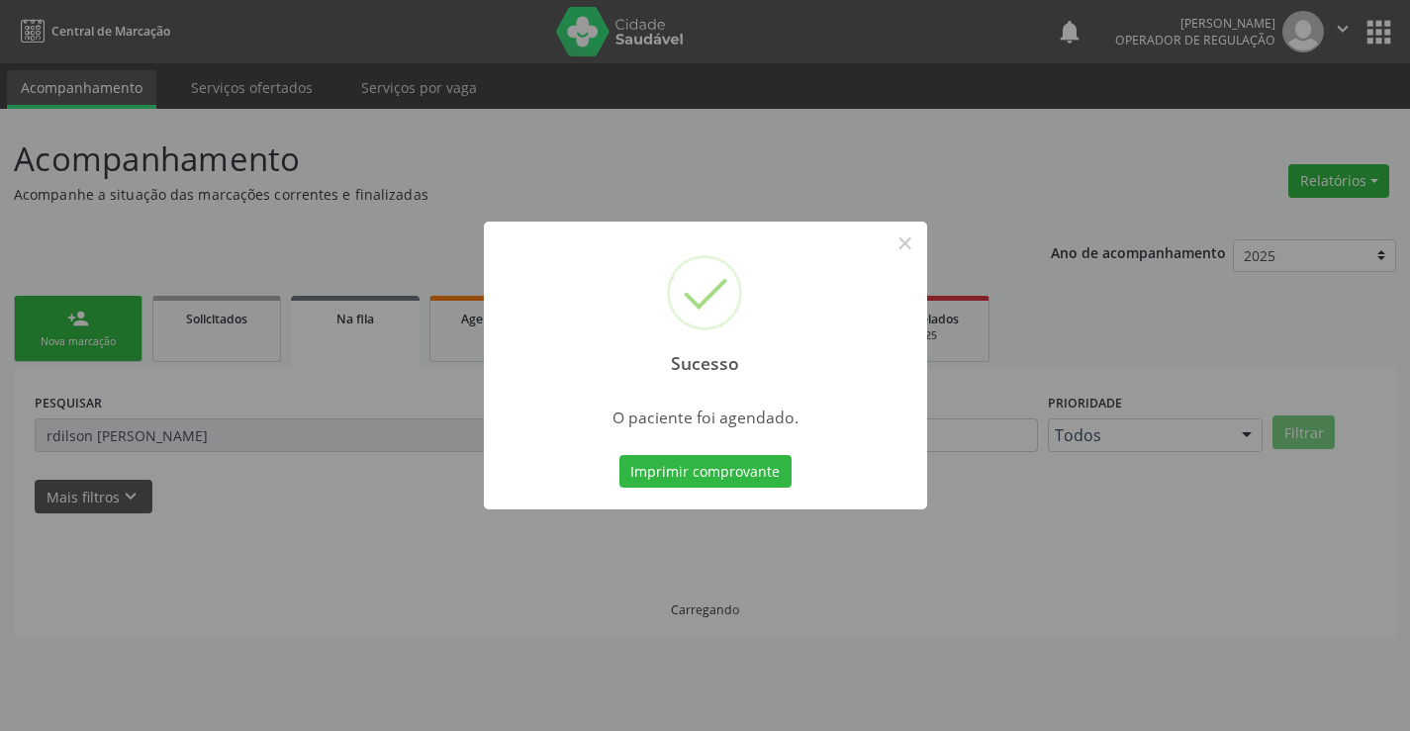
scroll to position [0, 0]
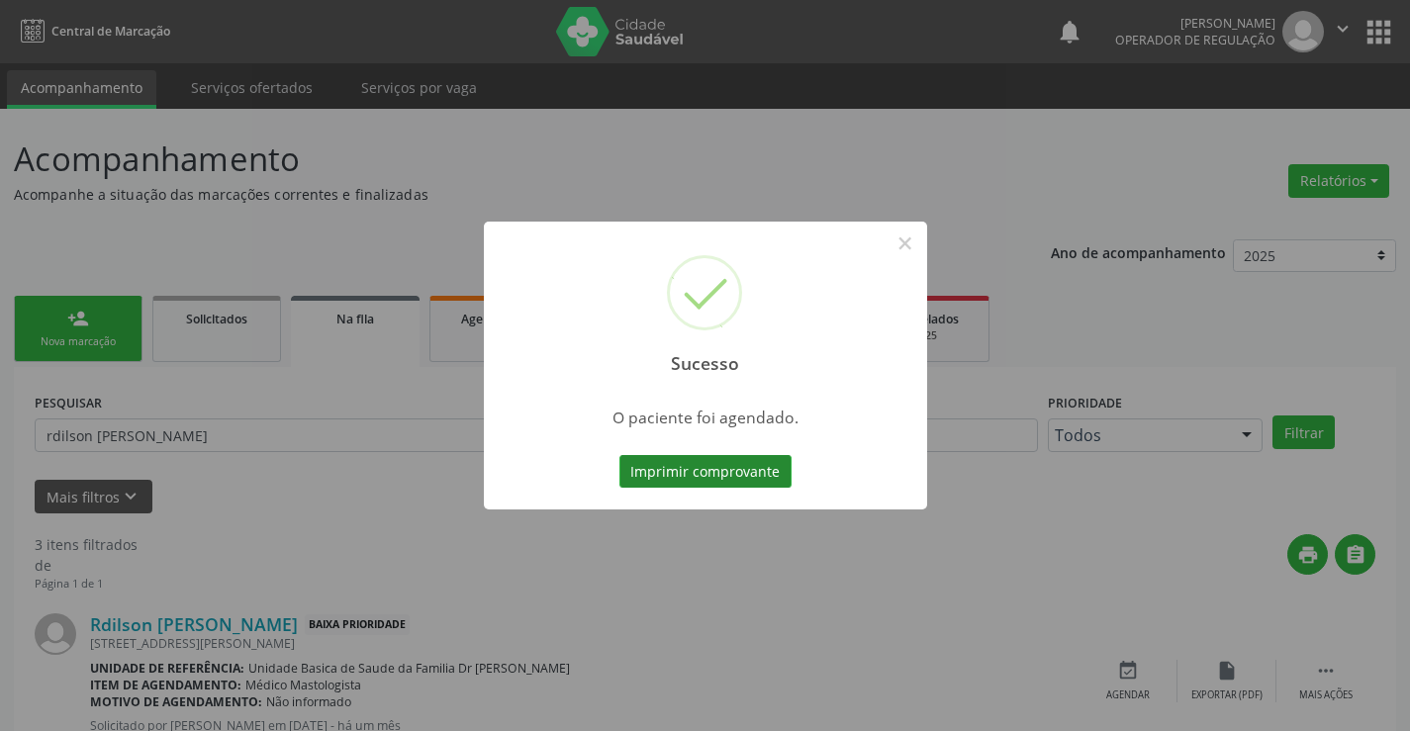
click at [719, 461] on button "Imprimir comprovante" at bounding box center [705, 472] width 172 height 34
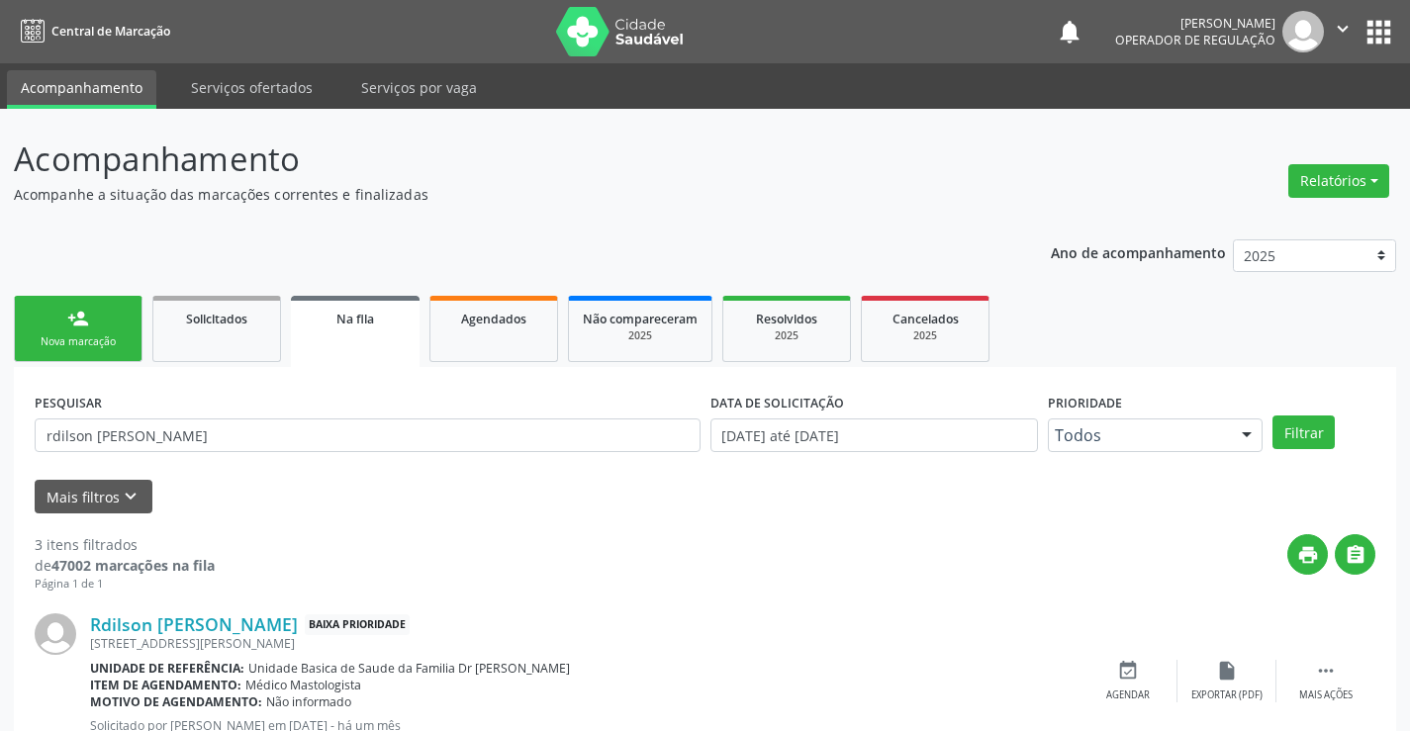
click at [108, 319] on link "person_add Nova marcação" at bounding box center [78, 329] width 129 height 66
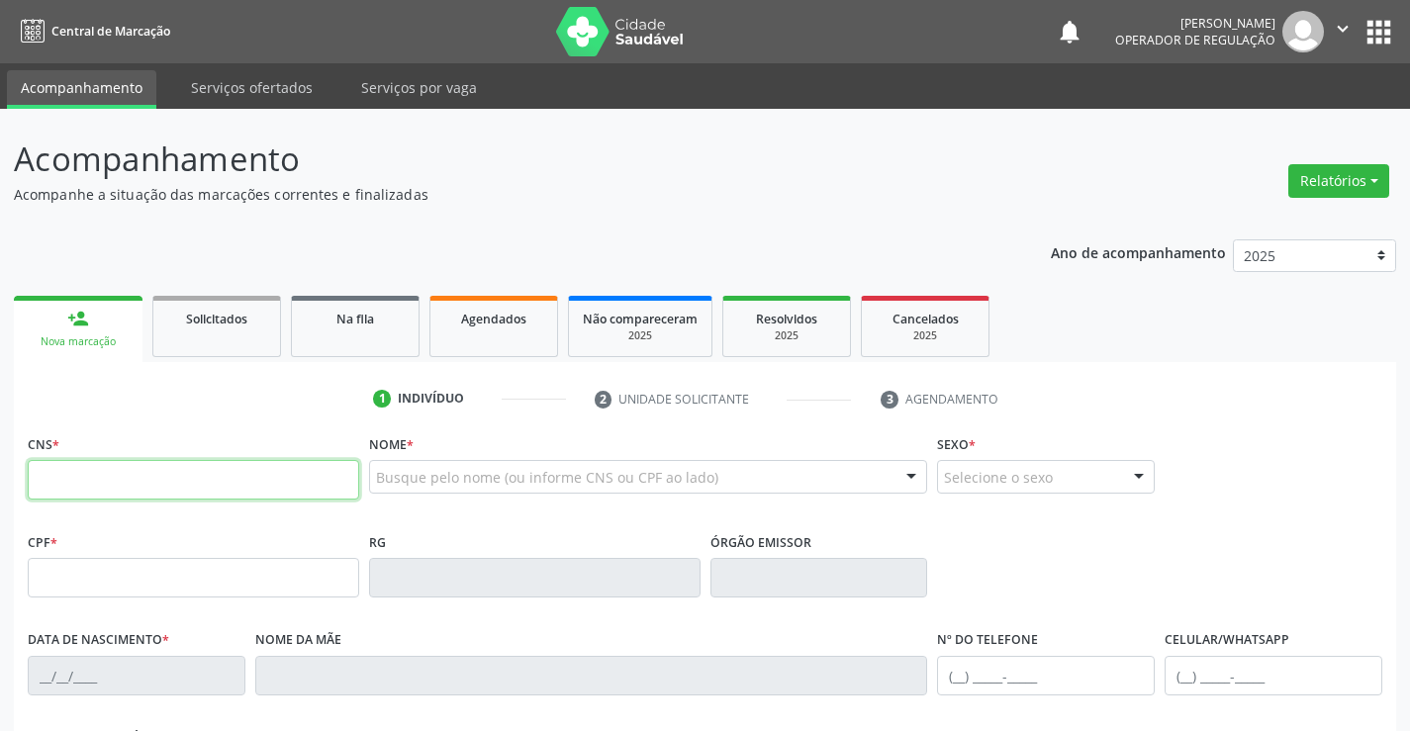
click at [101, 488] on input "text" at bounding box center [193, 480] width 331 height 40
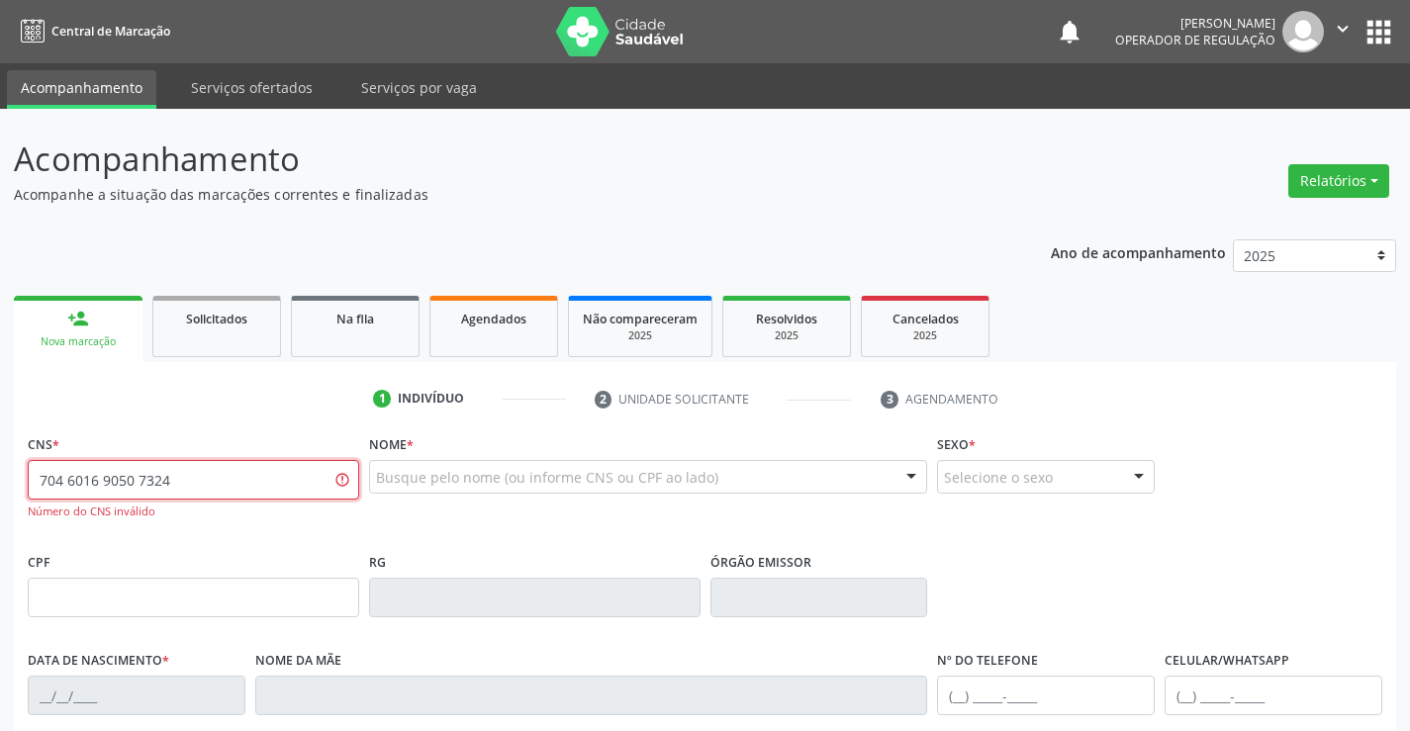
type input "704 6016 9050 7324"
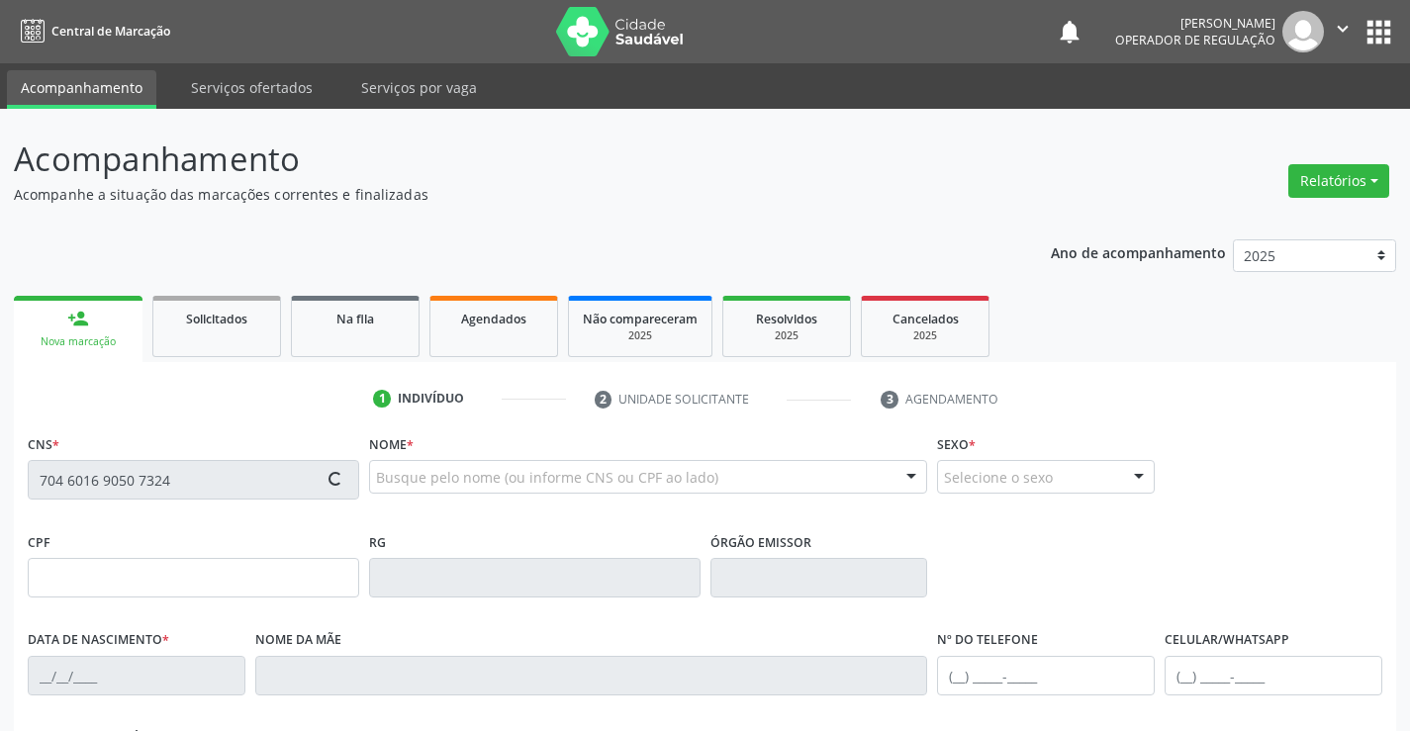
type input "136662791"
type input "1[DATE]"
type input "[PHONE_NUMBER]"
type input "154.486.638-00"
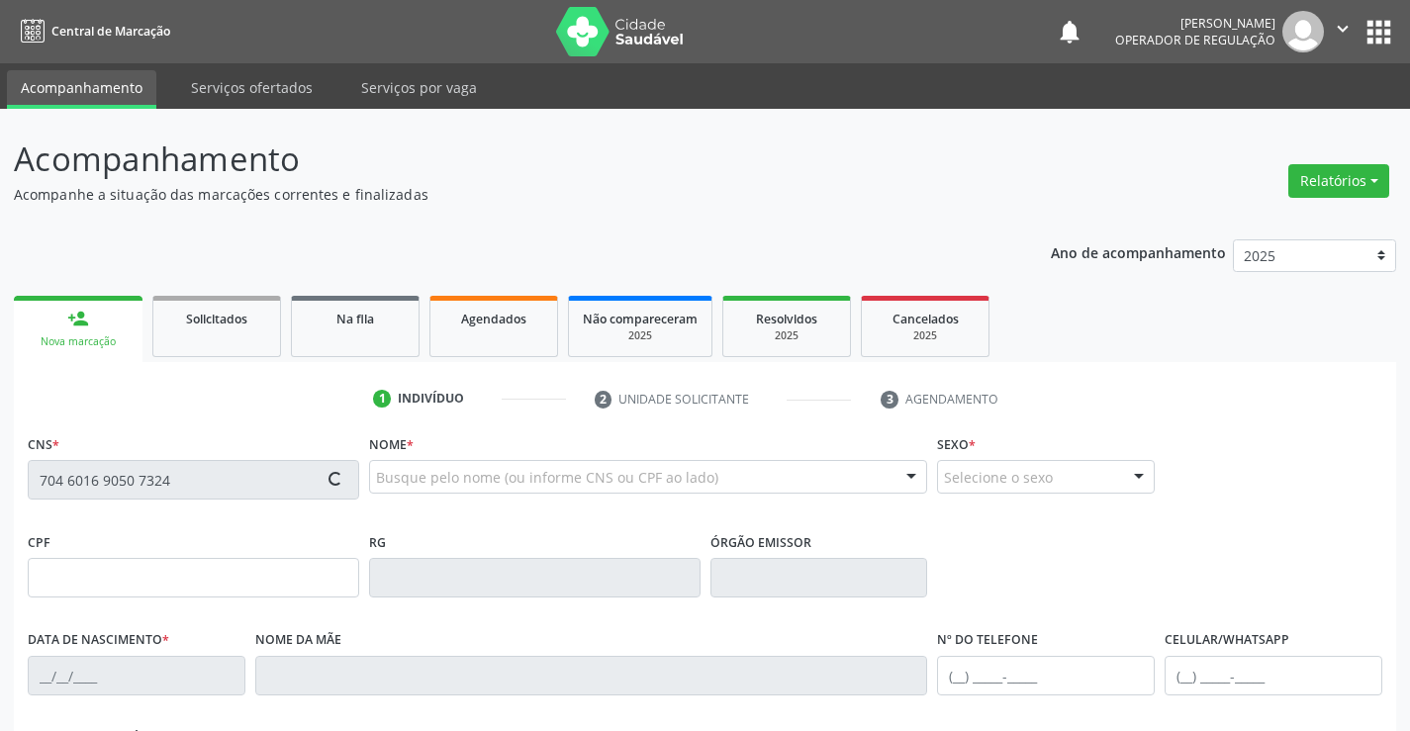
type input "S/N"
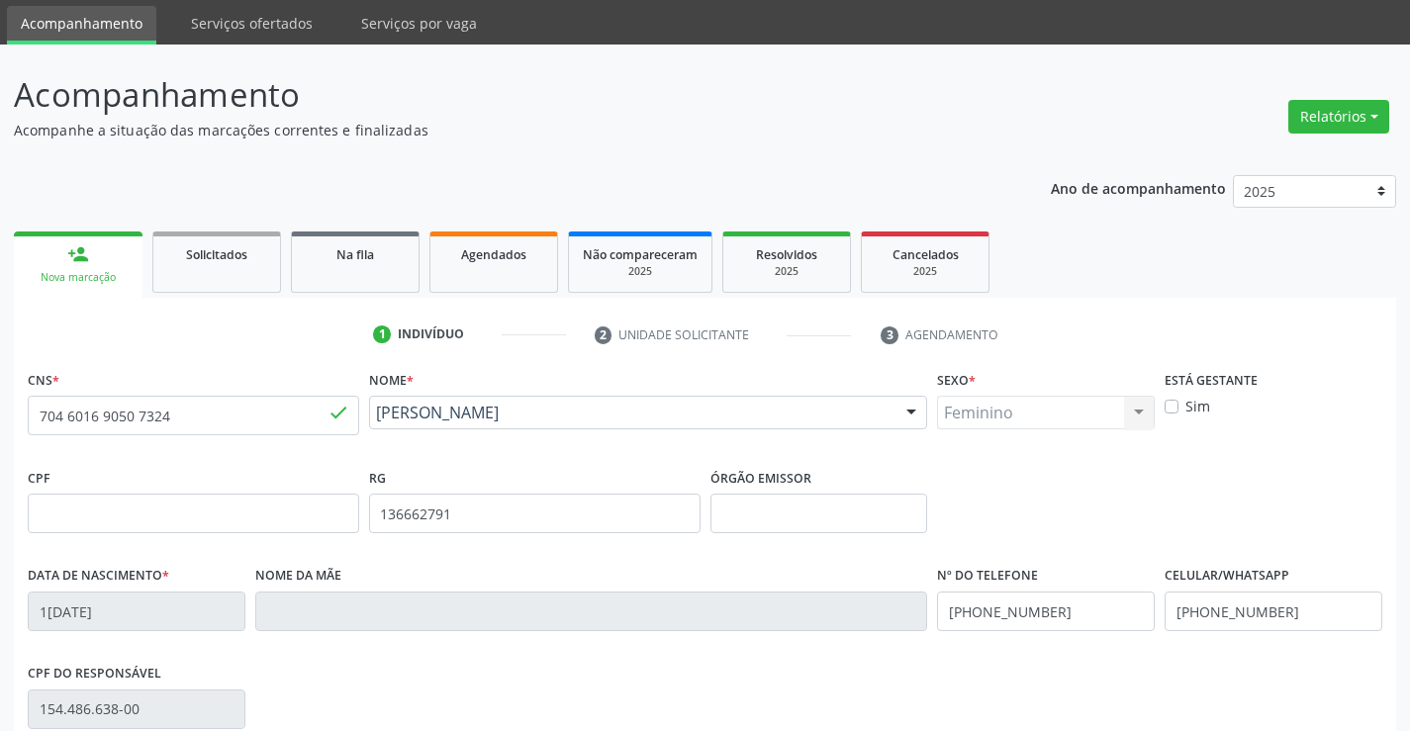
scroll to position [99, 0]
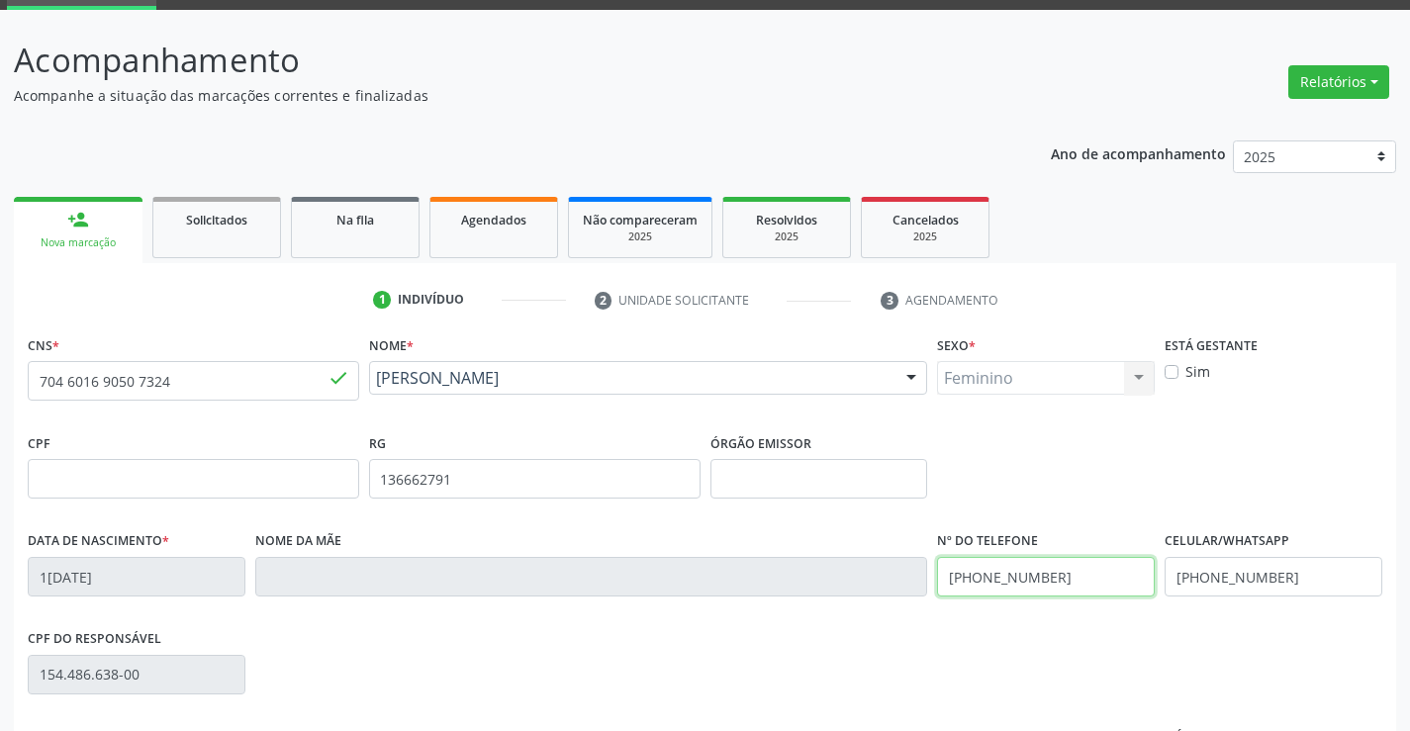
click at [1061, 583] on input "[PHONE_NUMBER]" at bounding box center [1046, 577] width 218 height 40
type input "[PHONE_NUMBER]"
click at [1285, 581] on input "[PHONE_NUMBER]" at bounding box center [1273, 577] width 218 height 40
type input "[PHONE_NUMBER]"
click at [115, 480] on input "text" at bounding box center [193, 479] width 331 height 40
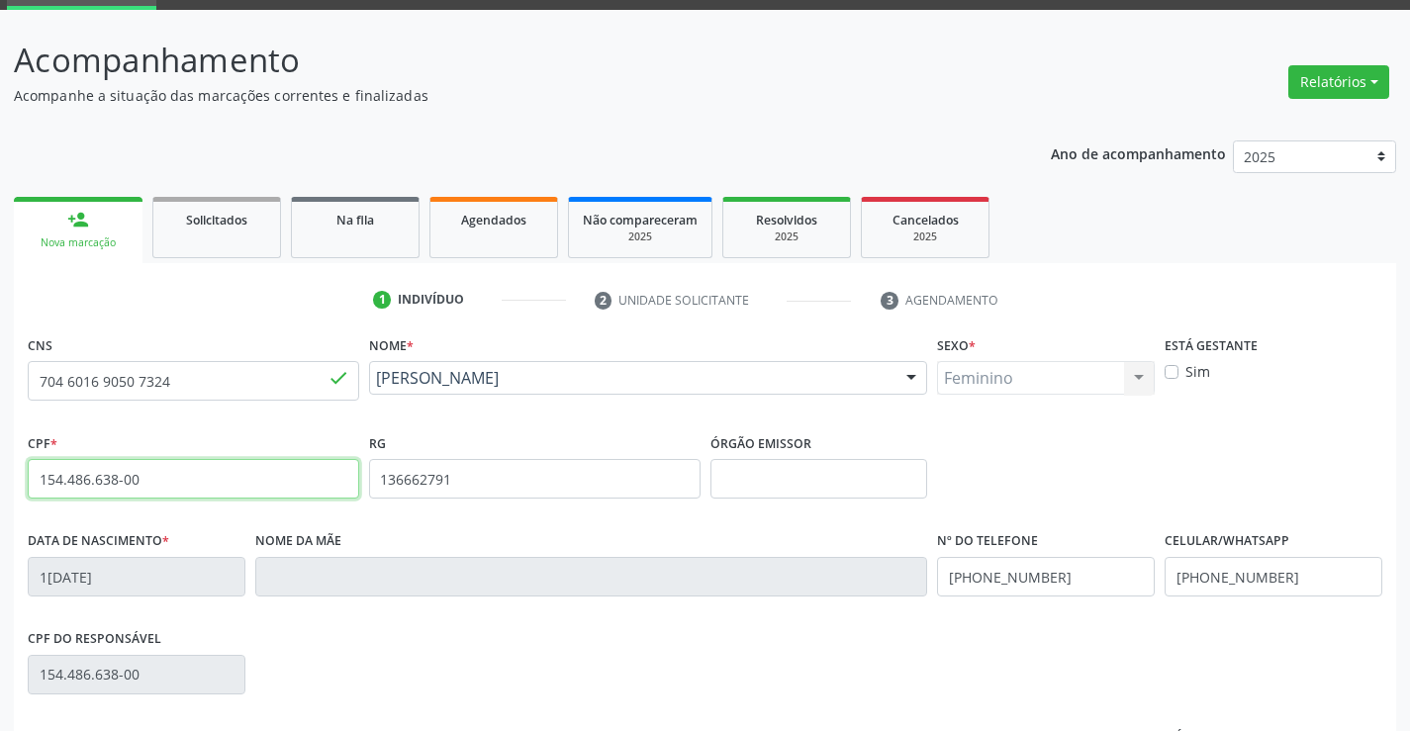
type input "154.486.638-00"
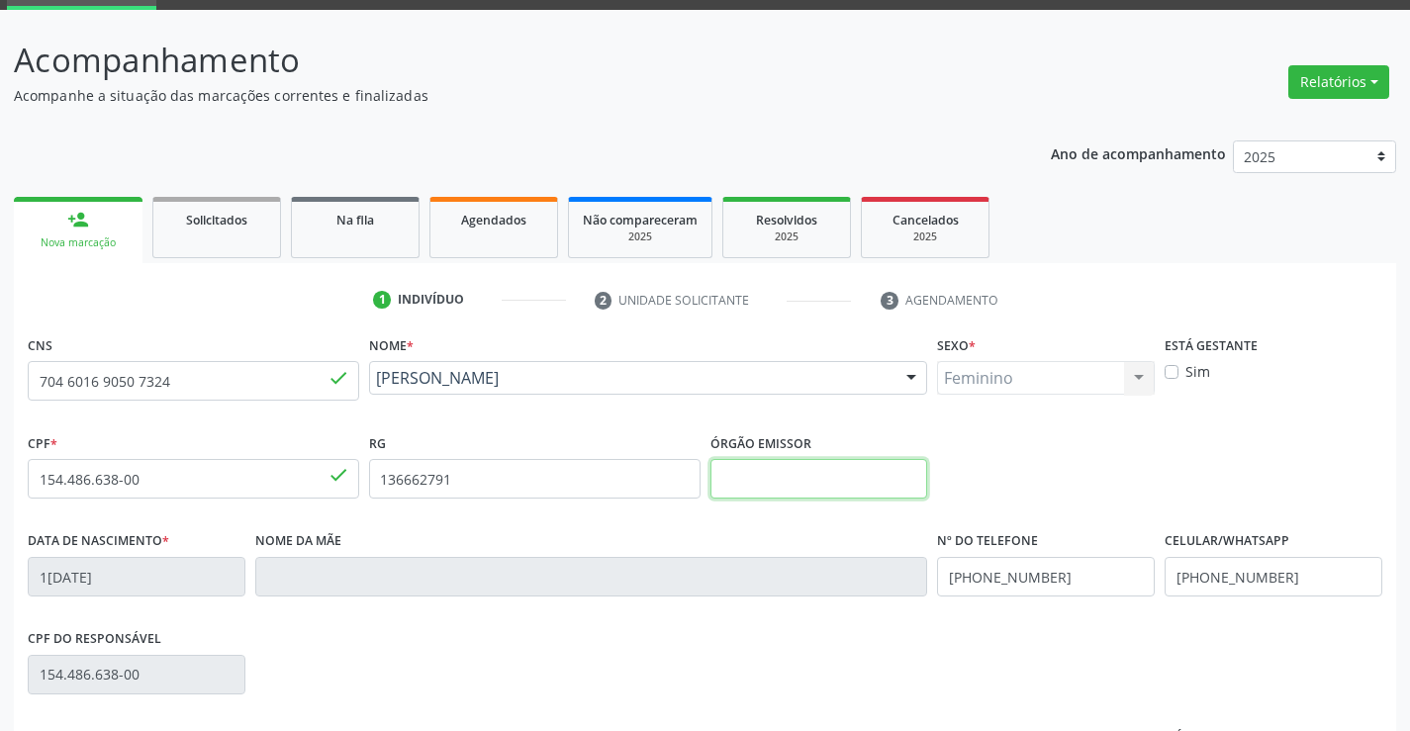
click at [842, 489] on input "text" at bounding box center [819, 479] width 218 height 40
type input "SSPBA"
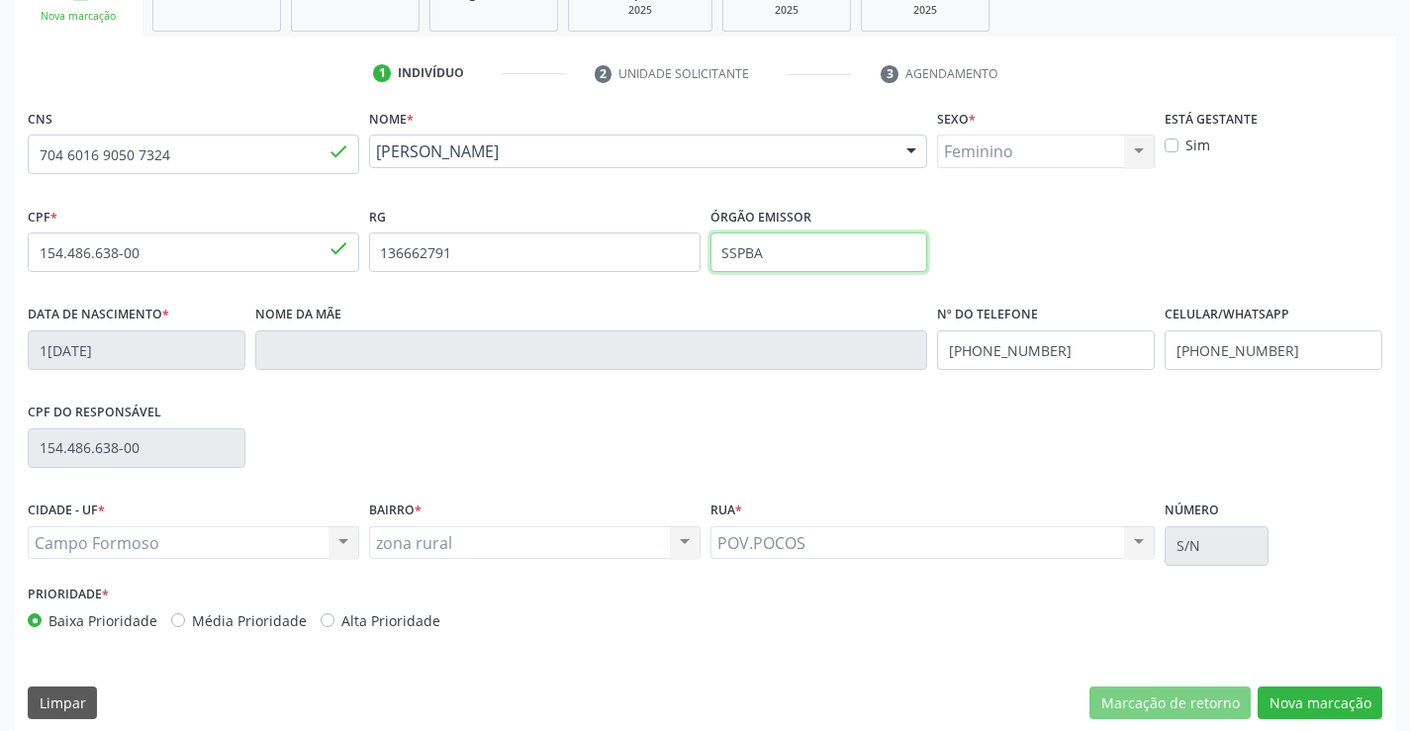
scroll to position [341, 0]
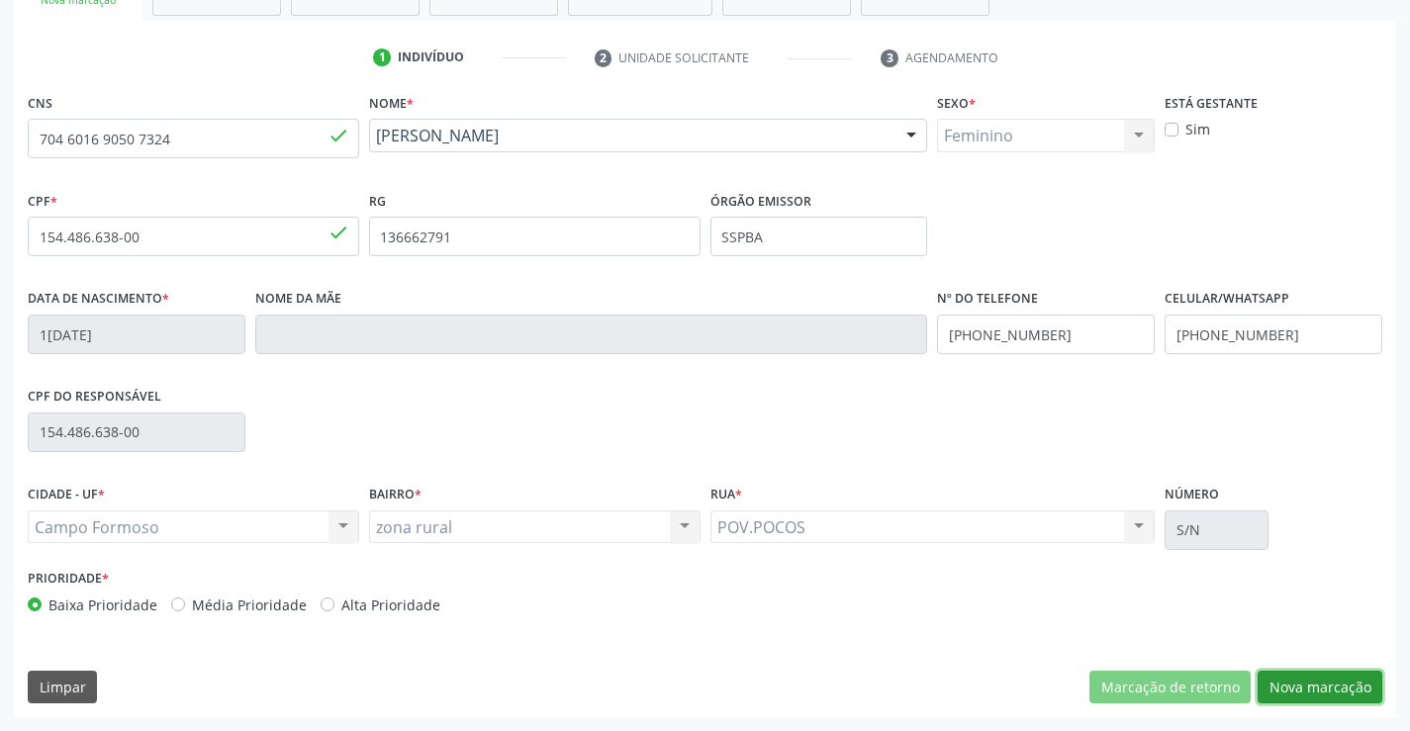
click at [1294, 684] on button "Nova marcação" at bounding box center [1319, 688] width 125 height 34
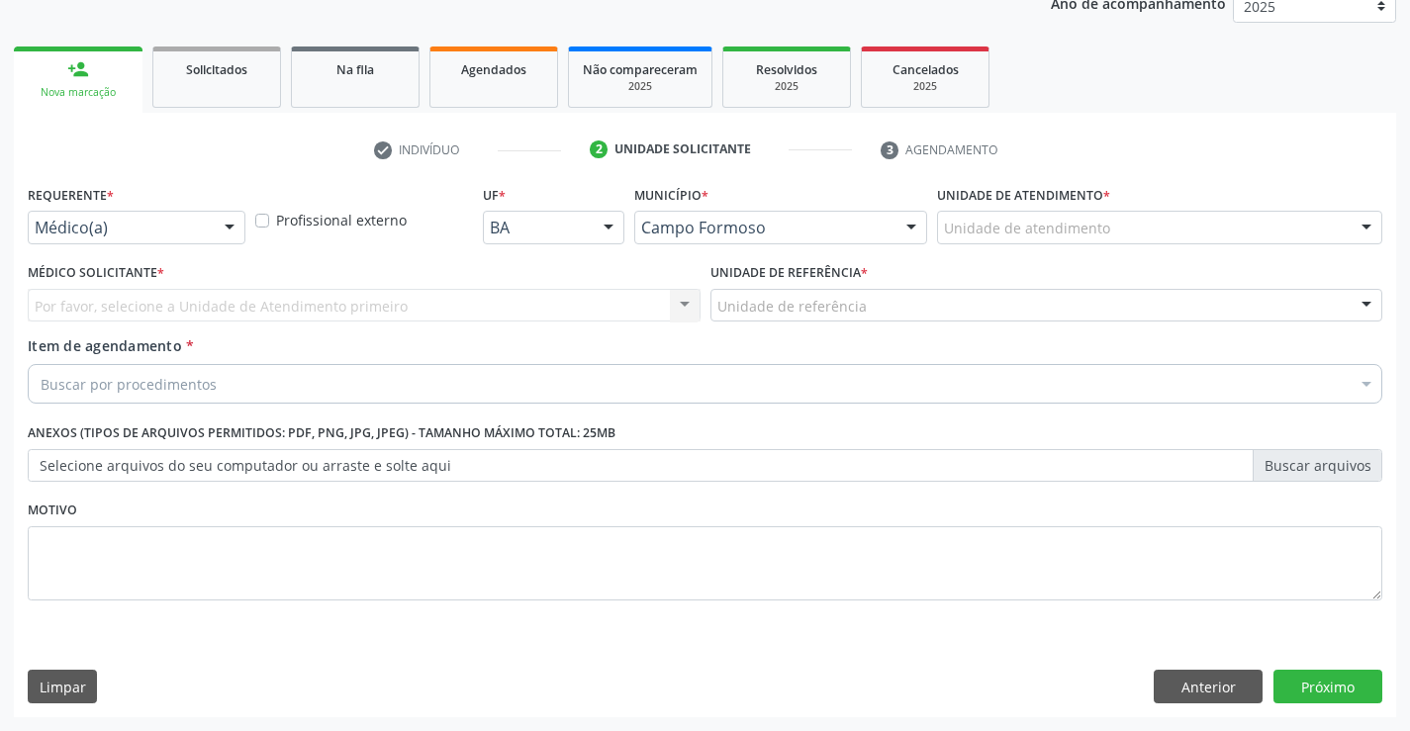
scroll to position [249, 0]
click at [207, 221] on div "Médico(a)" at bounding box center [137, 228] width 218 height 34
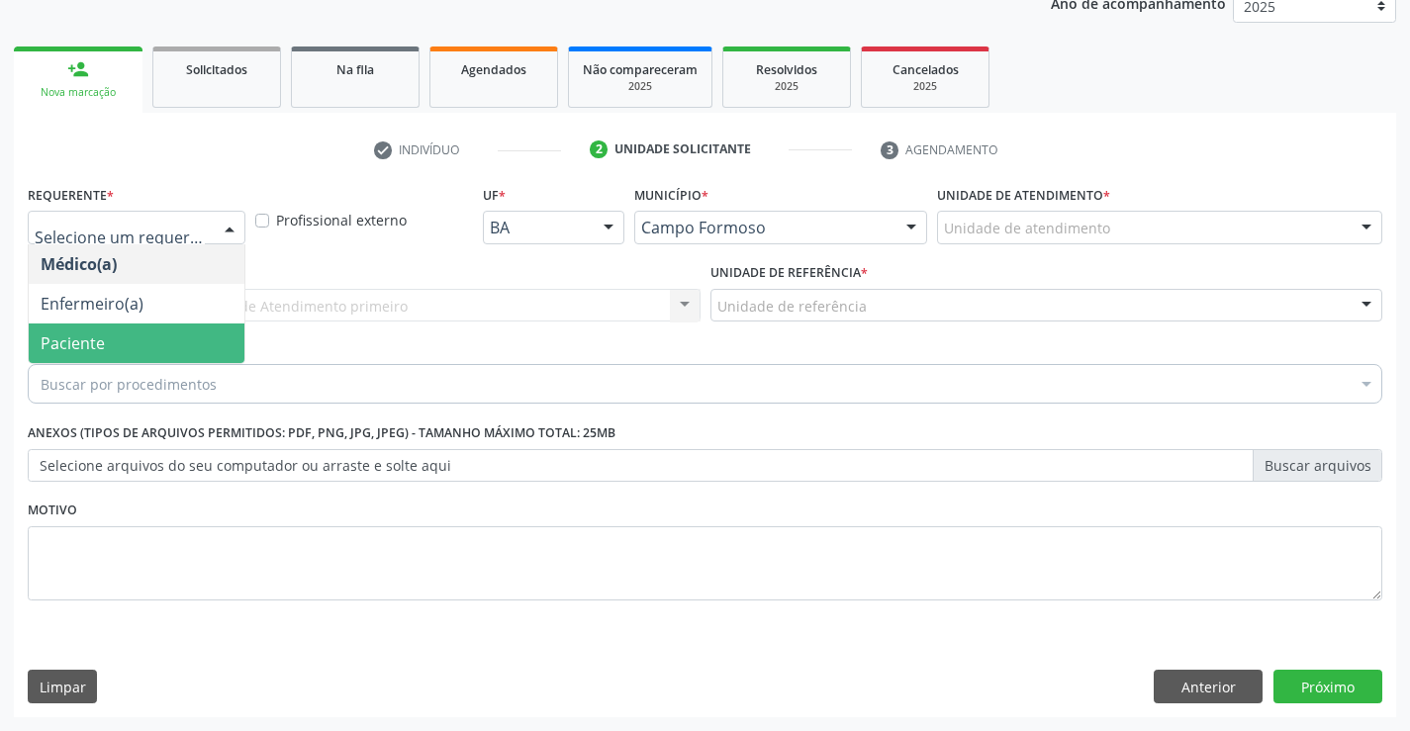
click at [185, 355] on span "Paciente" at bounding box center [137, 343] width 216 height 40
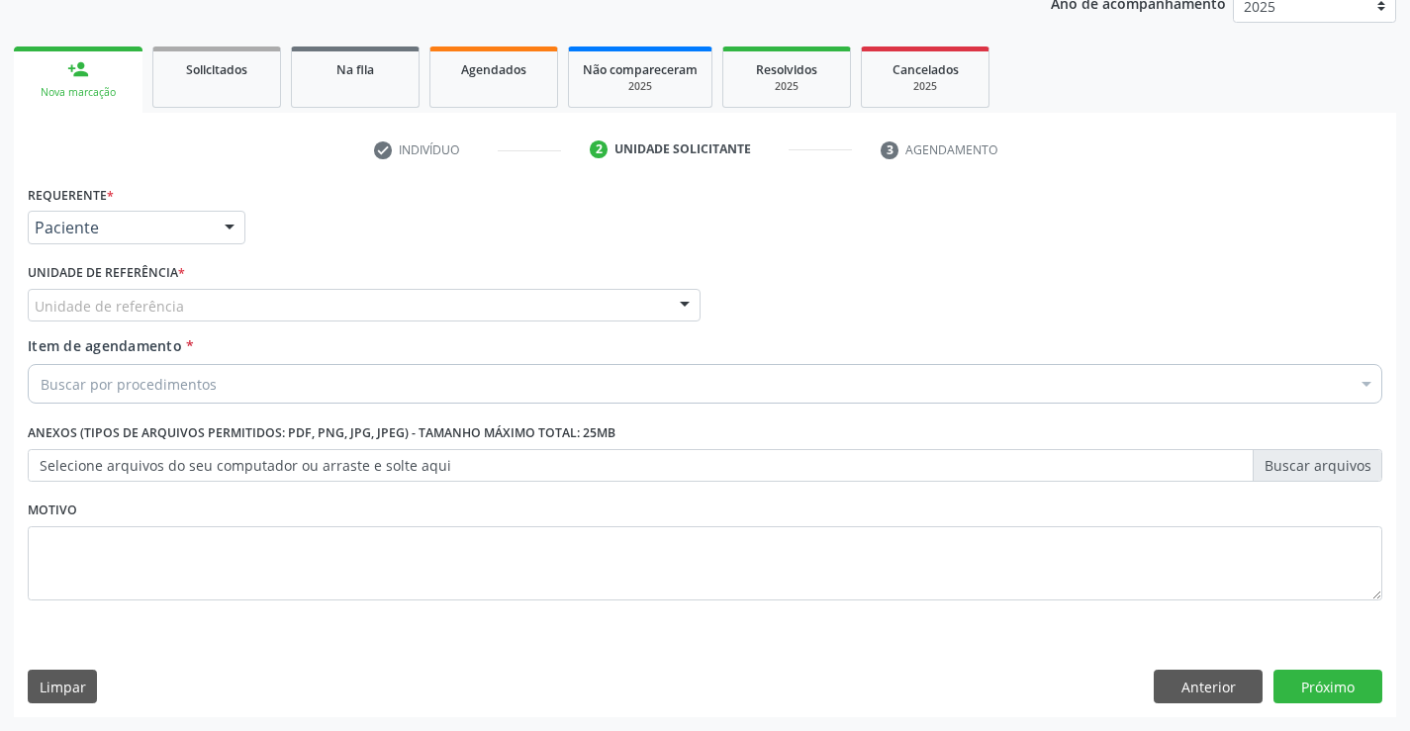
click at [196, 313] on div "Unidade de referência" at bounding box center [364, 306] width 673 height 34
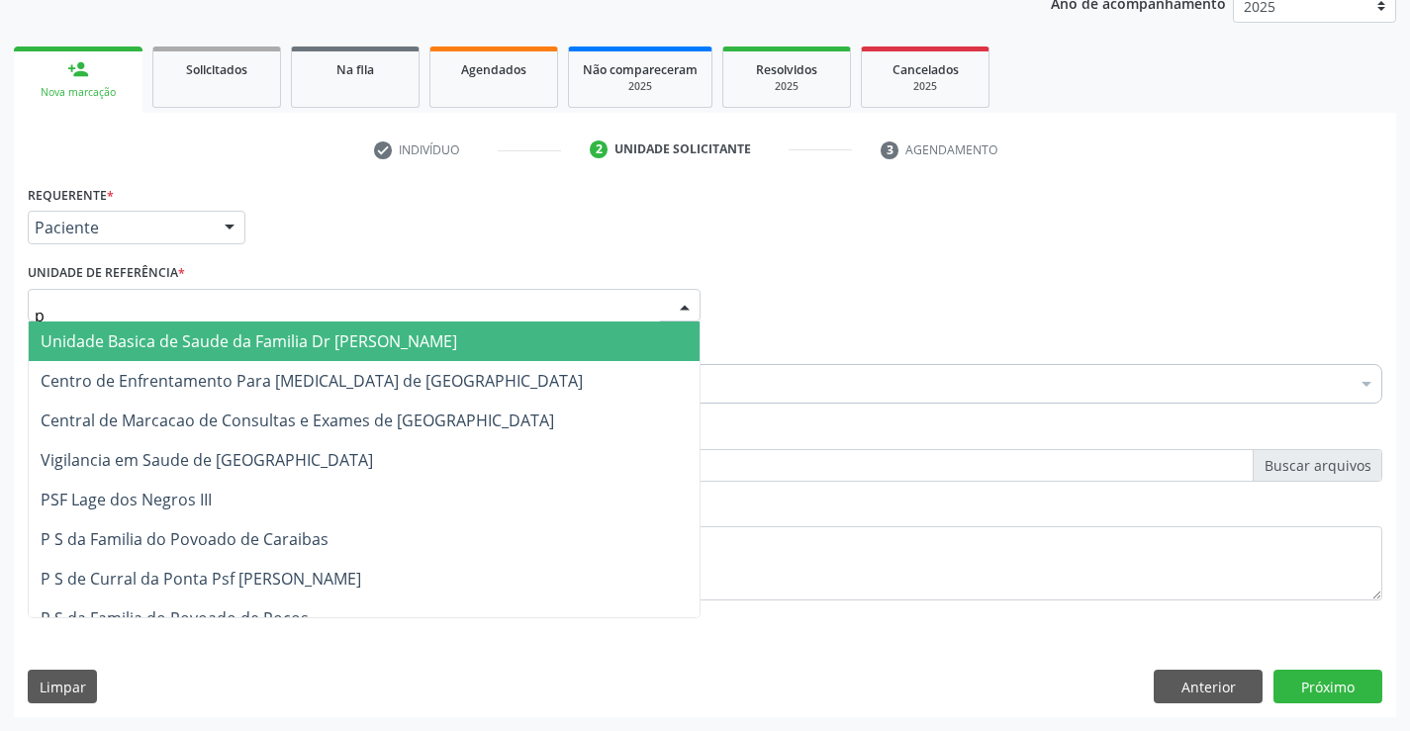
type input "po"
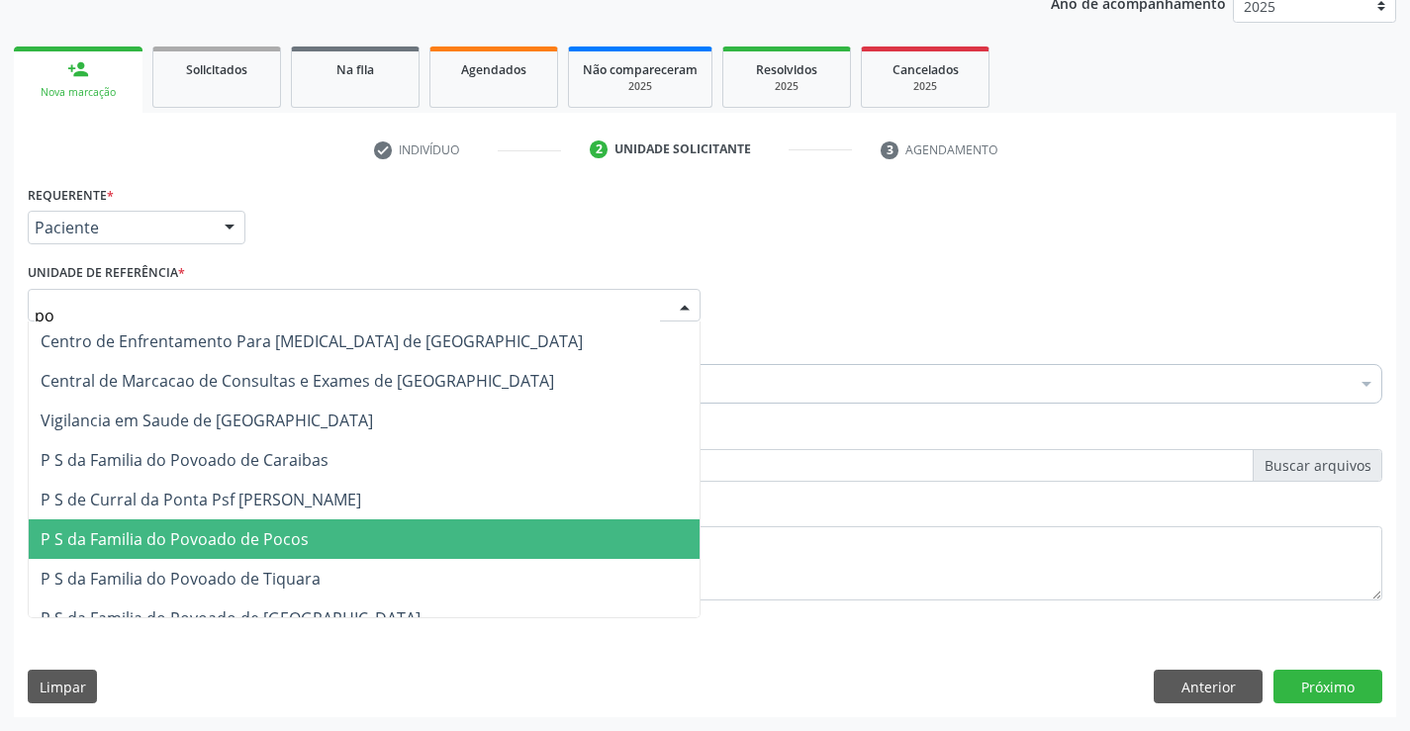
click at [235, 547] on span "P S da Familia do Povoado de Pocos" at bounding box center [175, 539] width 268 height 22
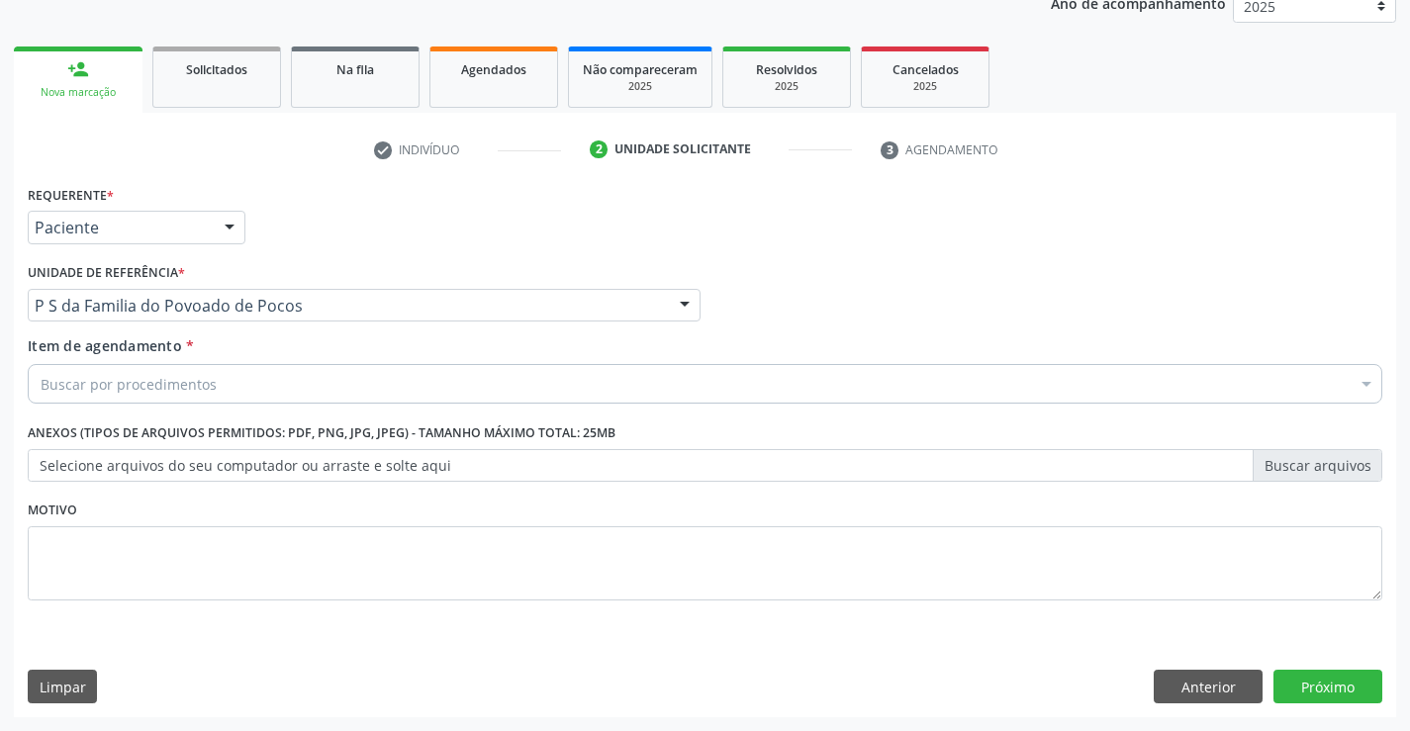
click at [245, 387] on div "Buscar por procedimentos" at bounding box center [705, 384] width 1354 height 40
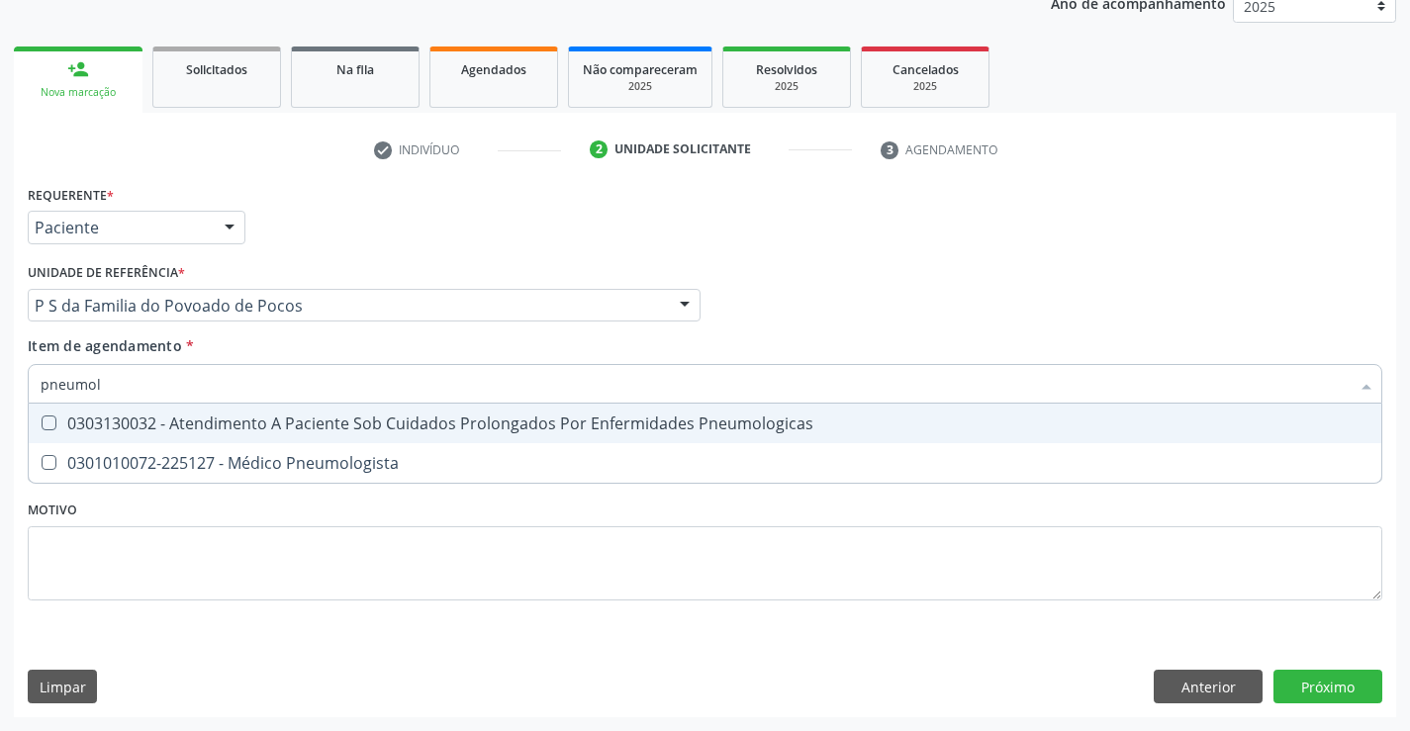
type input "pneumolo"
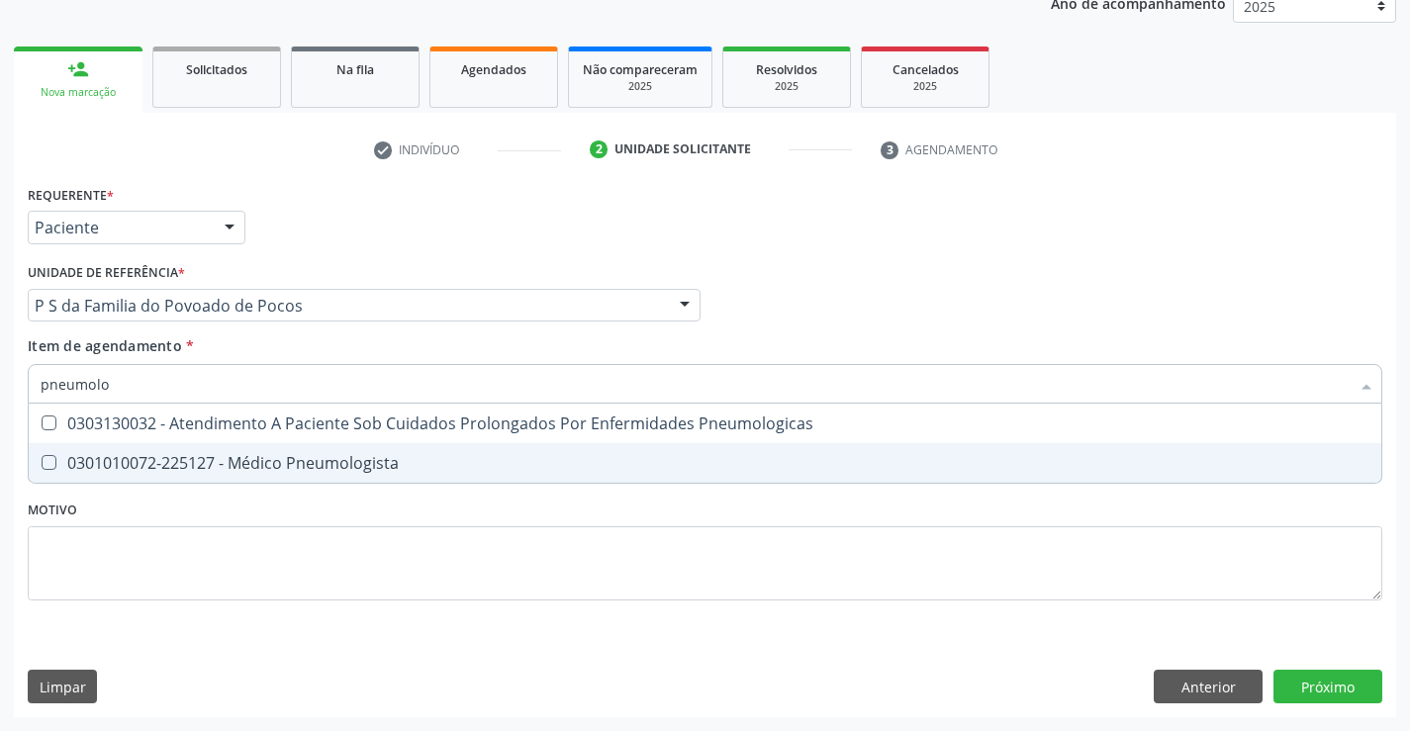
click at [420, 460] on div "0301010072-225127 - Médico Pneumologista" at bounding box center [705, 463] width 1329 height 16
checkbox Pneumologista "true"
click at [416, 565] on div "Requerente * Paciente Médico(a) Enfermeiro(a) Paciente Nenhum resultado encontr…" at bounding box center [705, 404] width 1354 height 448
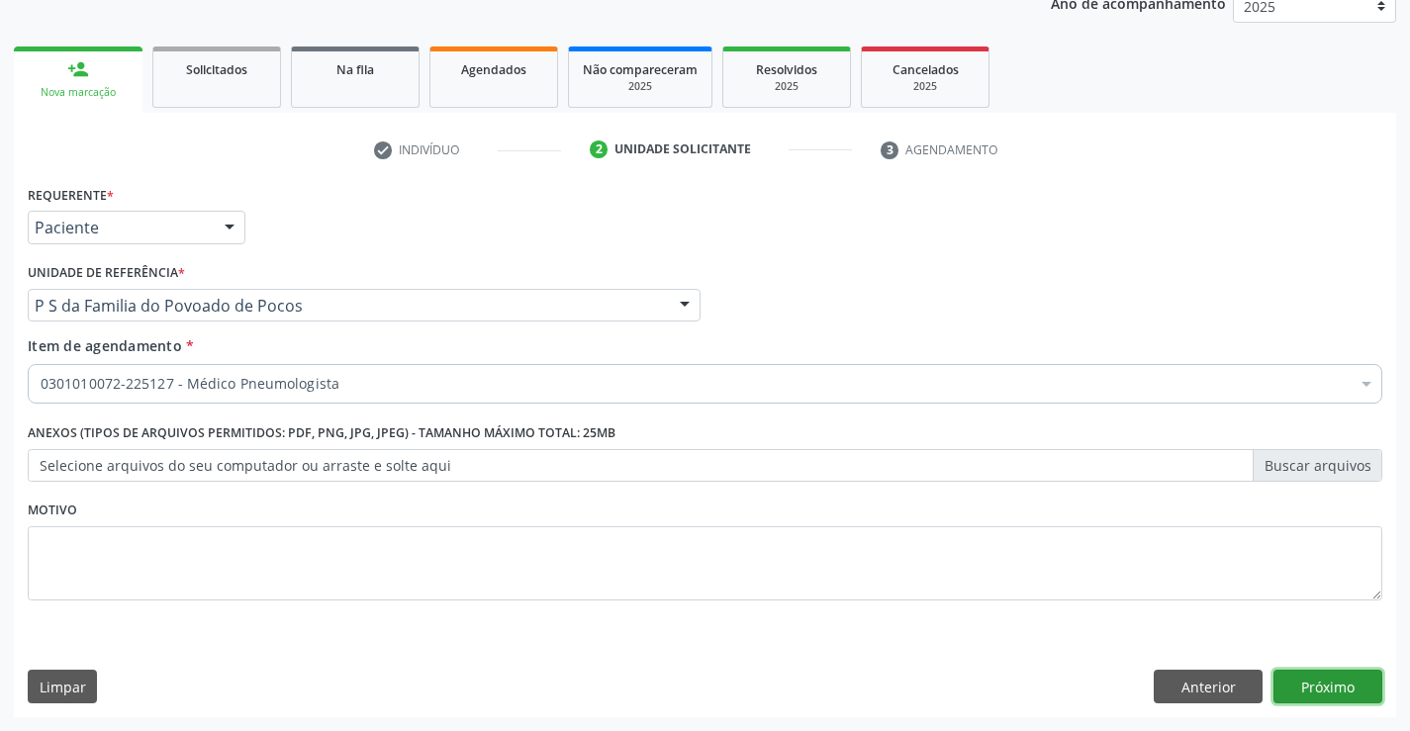
click at [1326, 695] on button "Próximo" at bounding box center [1327, 687] width 109 height 34
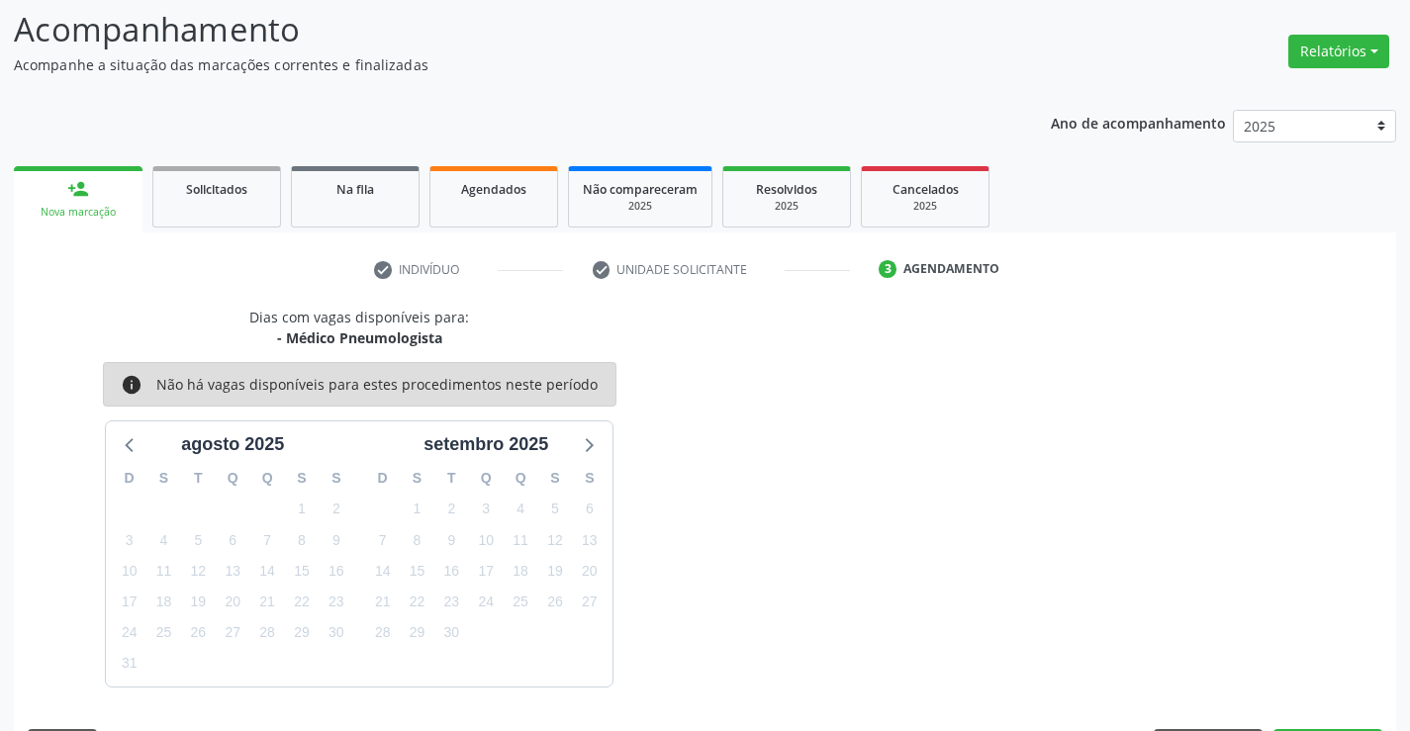
scroll to position [188, 0]
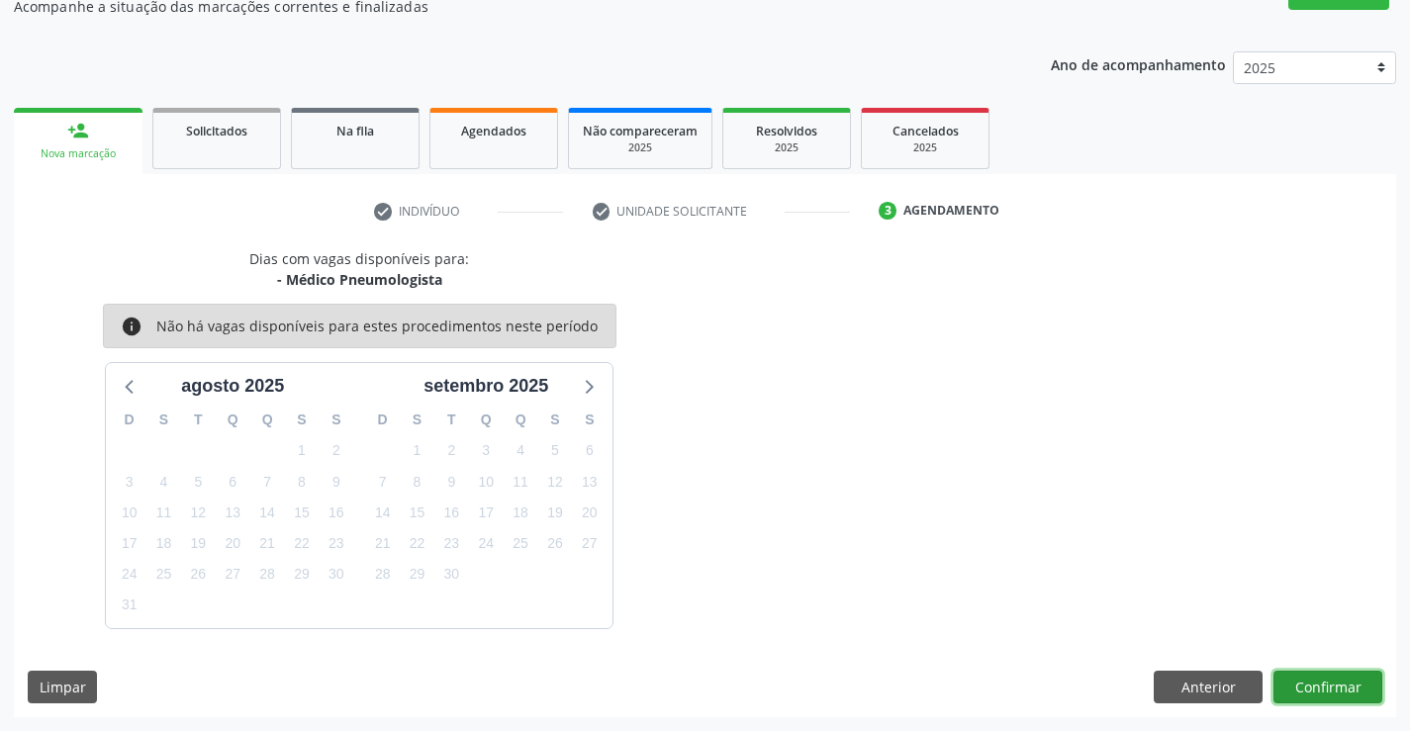
click at [1326, 695] on button "Confirmar" at bounding box center [1327, 688] width 109 height 34
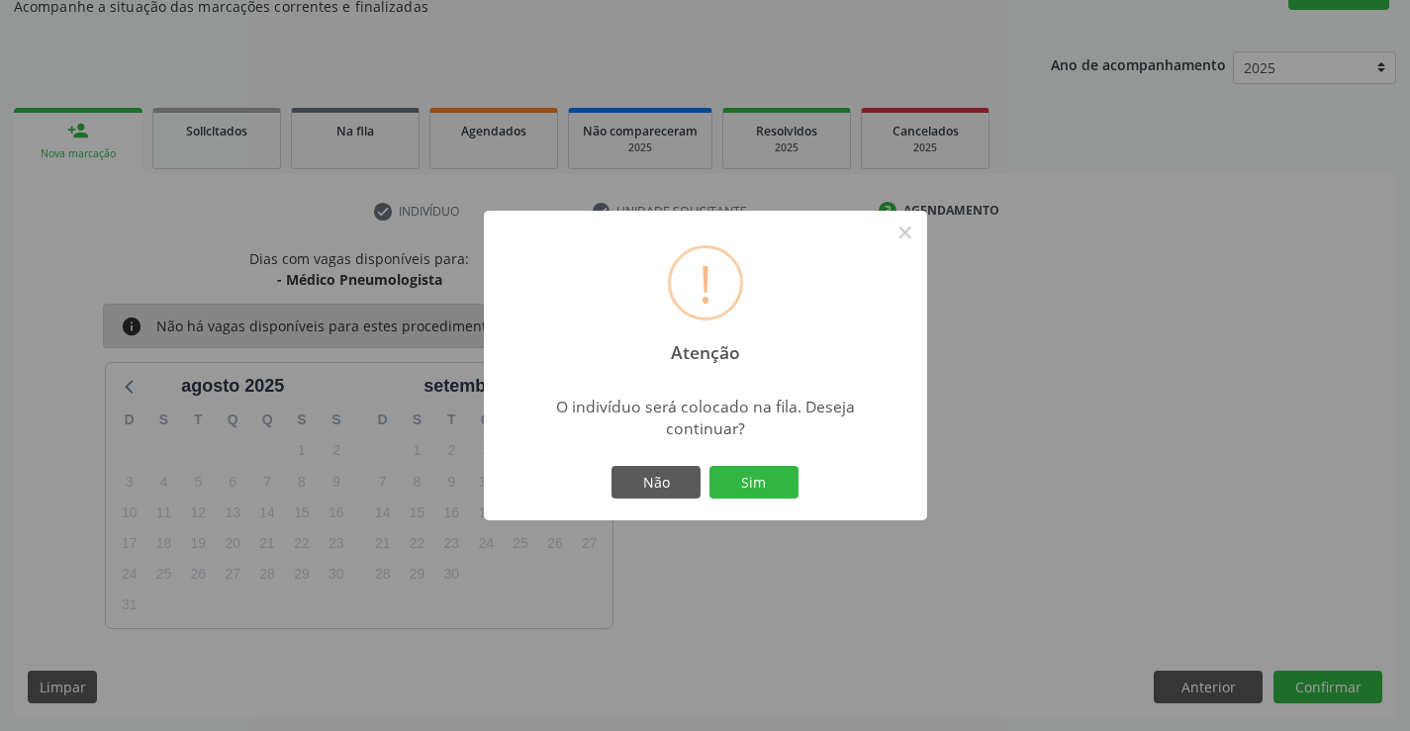
click at [709, 466] on button "Sim" at bounding box center [753, 483] width 89 height 34
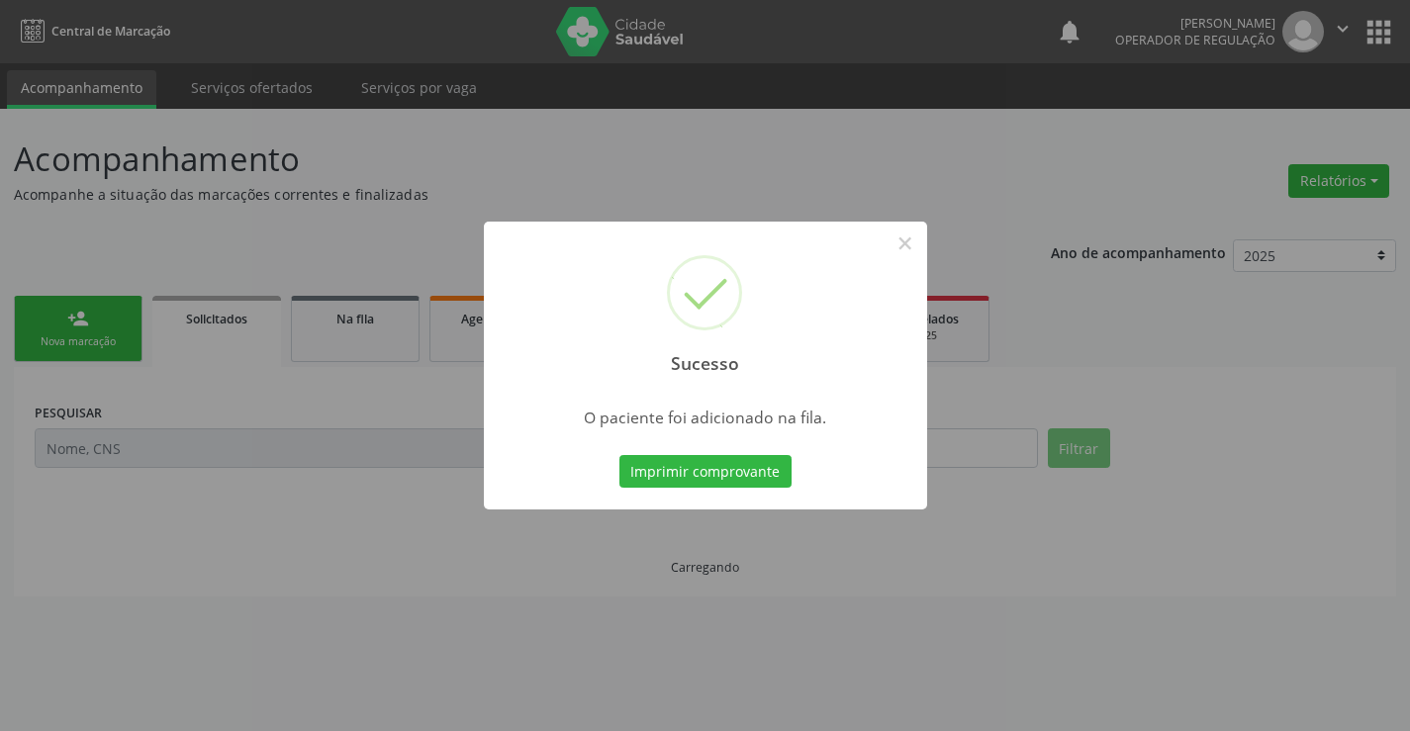
scroll to position [0, 0]
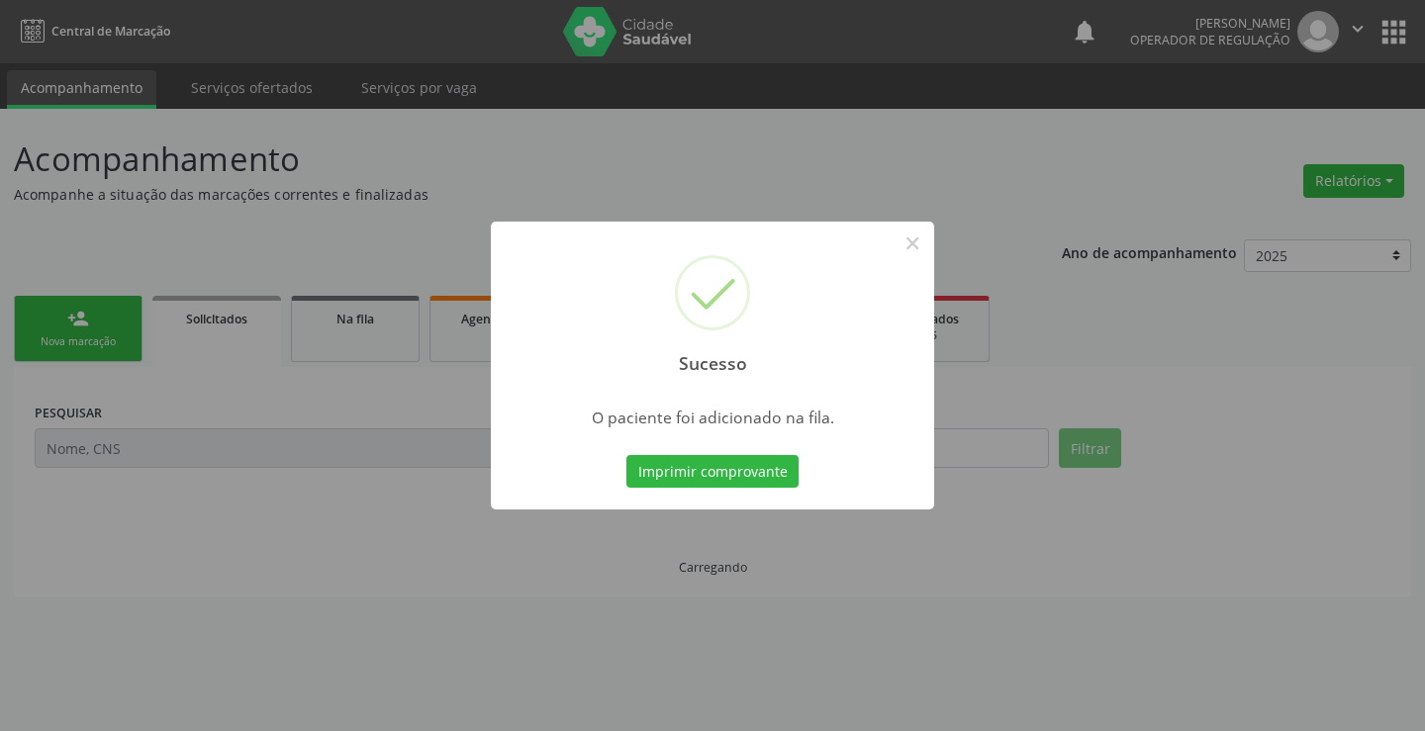
click at [626, 455] on button "Imprimir comprovante" at bounding box center [712, 472] width 172 height 34
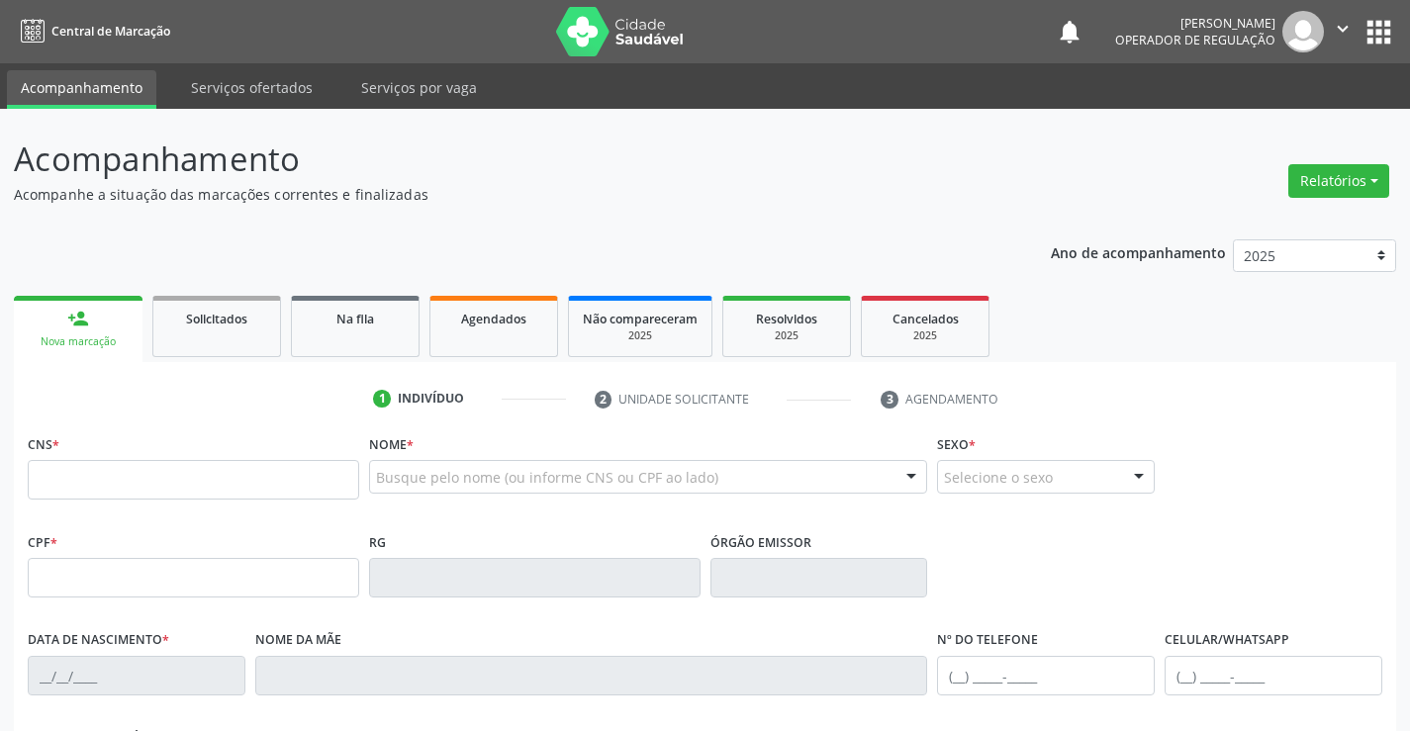
click at [1344, 27] on icon "" at bounding box center [1343, 29] width 22 height 22
click at [1258, 128] on link "Sair" at bounding box center [1292, 121] width 137 height 28
